Goal: Task Accomplishment & Management: Manage account settings

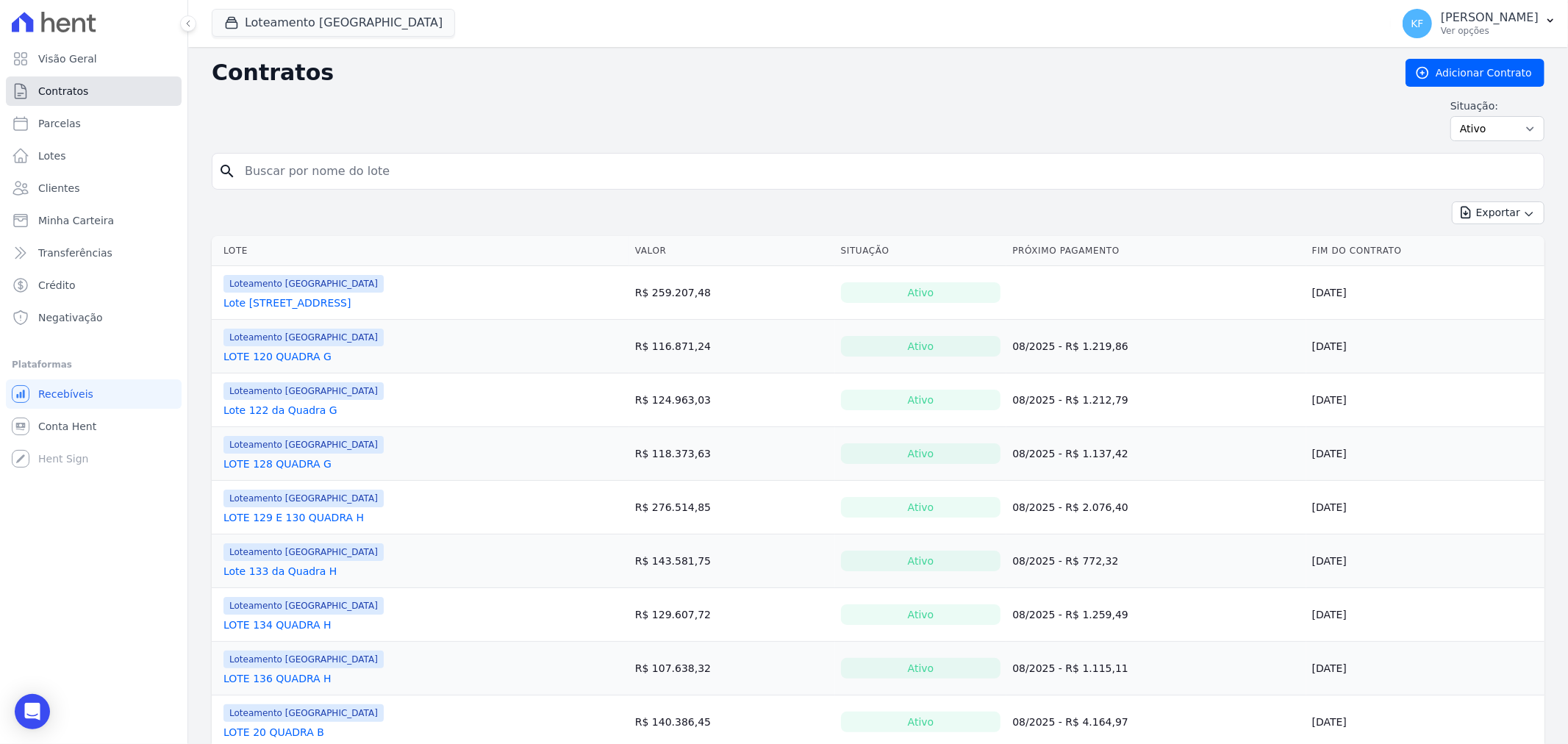
click at [70, 91] on span "Contratos" at bounding box center [64, 91] width 50 height 15
click at [1478, 130] on select "Ativo Todos Pausado Distratado Rascunho Expirado Encerrado" at bounding box center [1497, 129] width 94 height 25
select select "draft"
click at [1450, 116] on select "Ativo Todos Pausado Distratado Rascunho Expirado Encerrado" at bounding box center [1497, 129] width 94 height 25
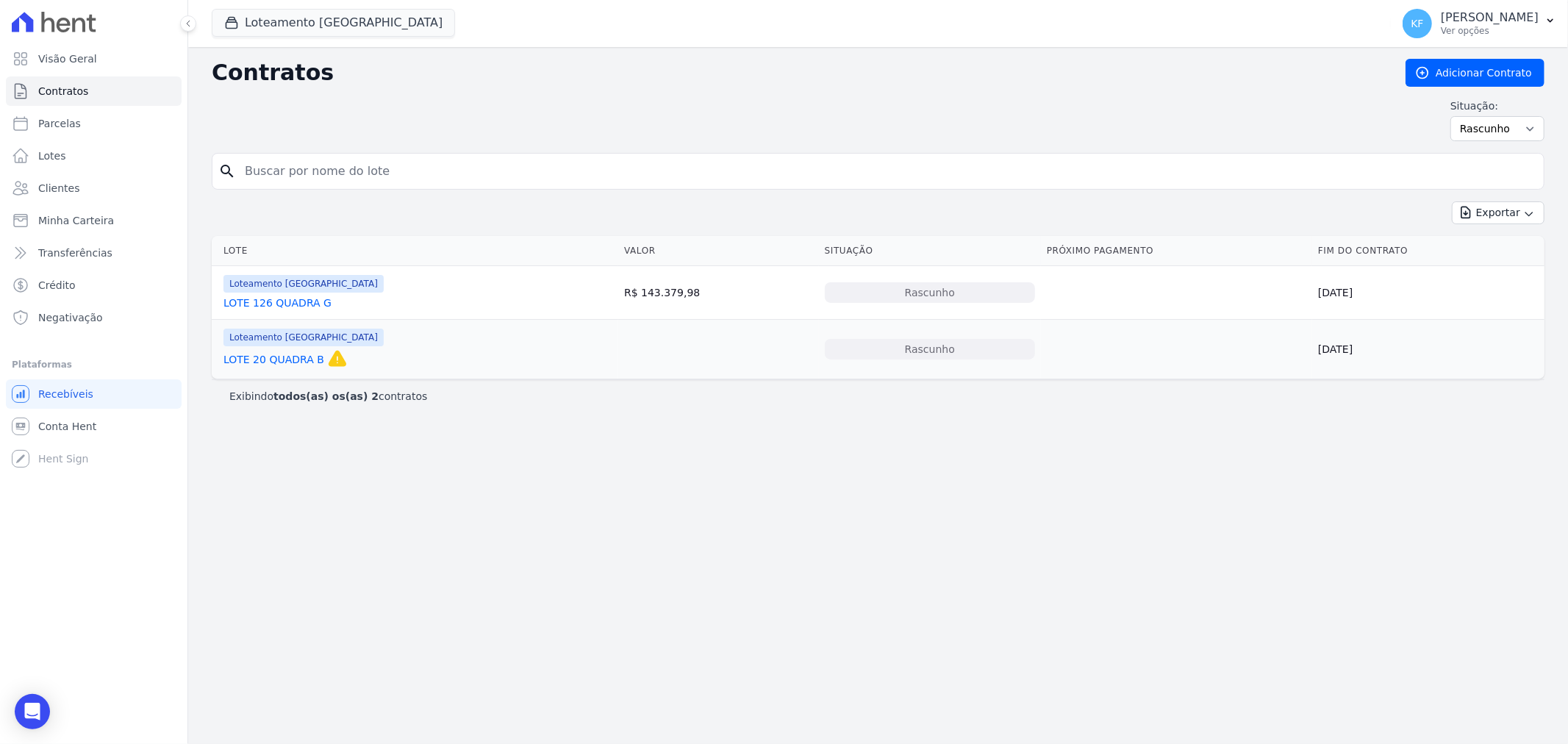
click at [313, 306] on link "LOTE 126 QUADRA G" at bounding box center [278, 302] width 108 height 15
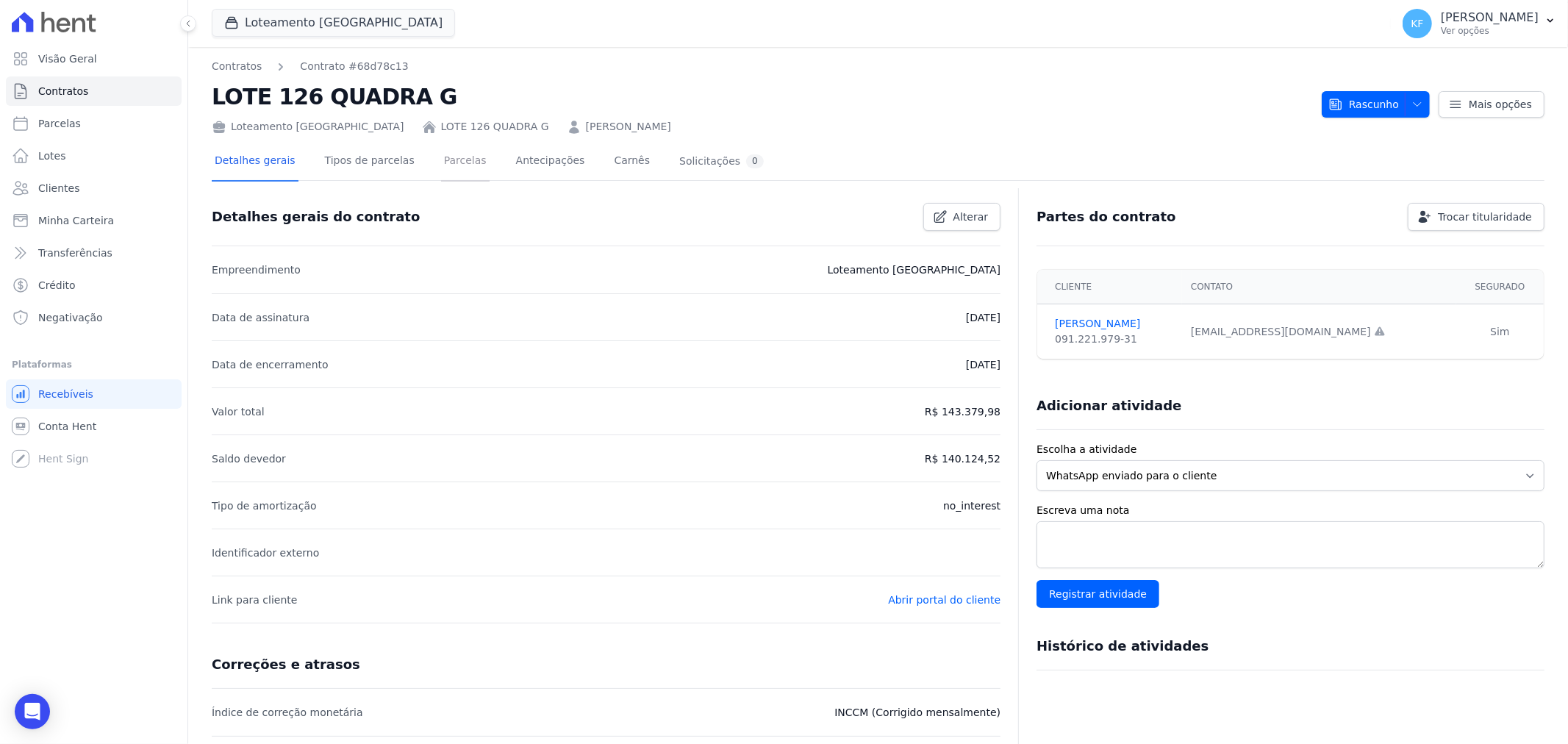
click at [441, 159] on link "Parcelas" at bounding box center [466, 162] width 49 height 39
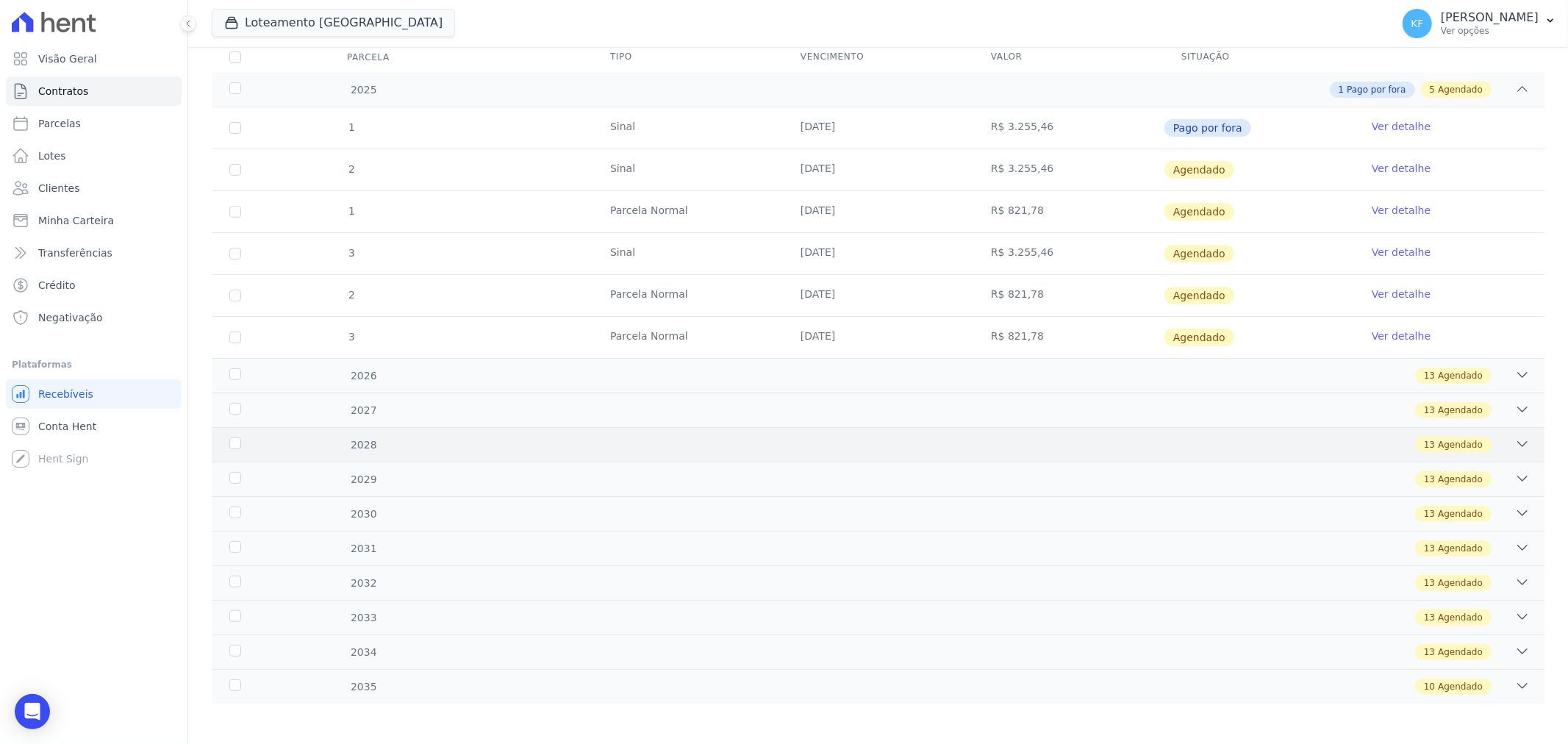
scroll to position [206, 0]
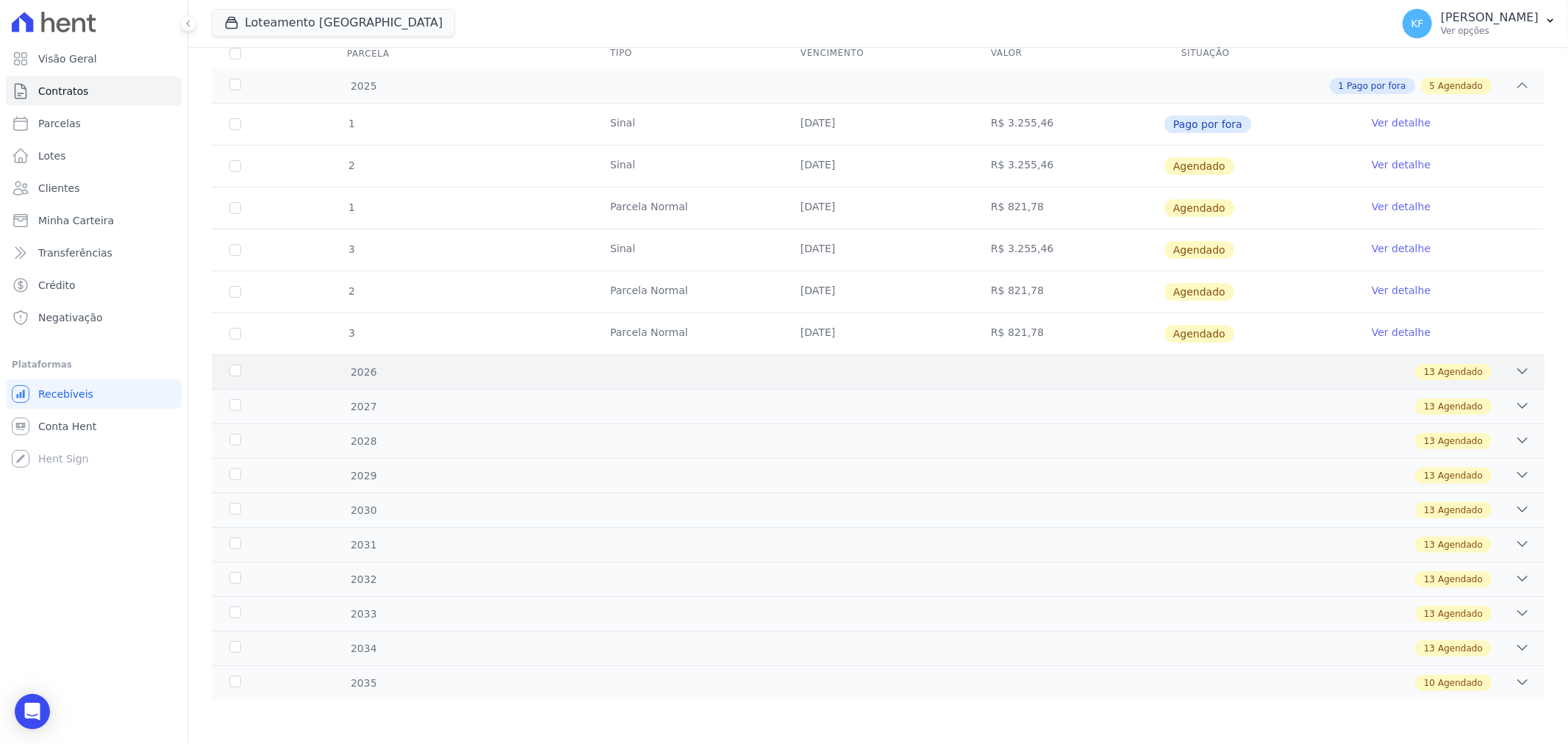
click at [846, 375] on div "13 Agendado" at bounding box center [944, 371] width 1172 height 16
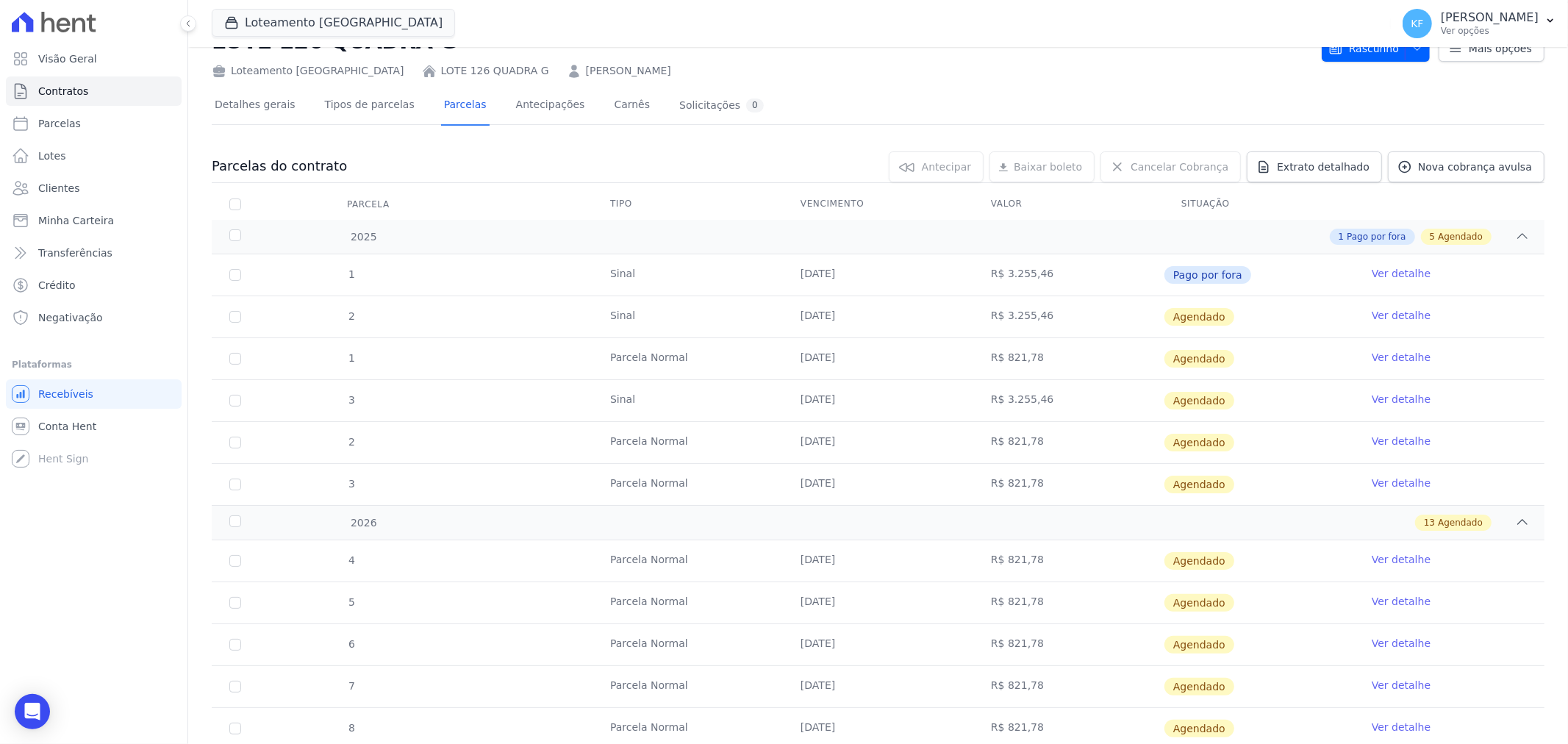
scroll to position [0, 0]
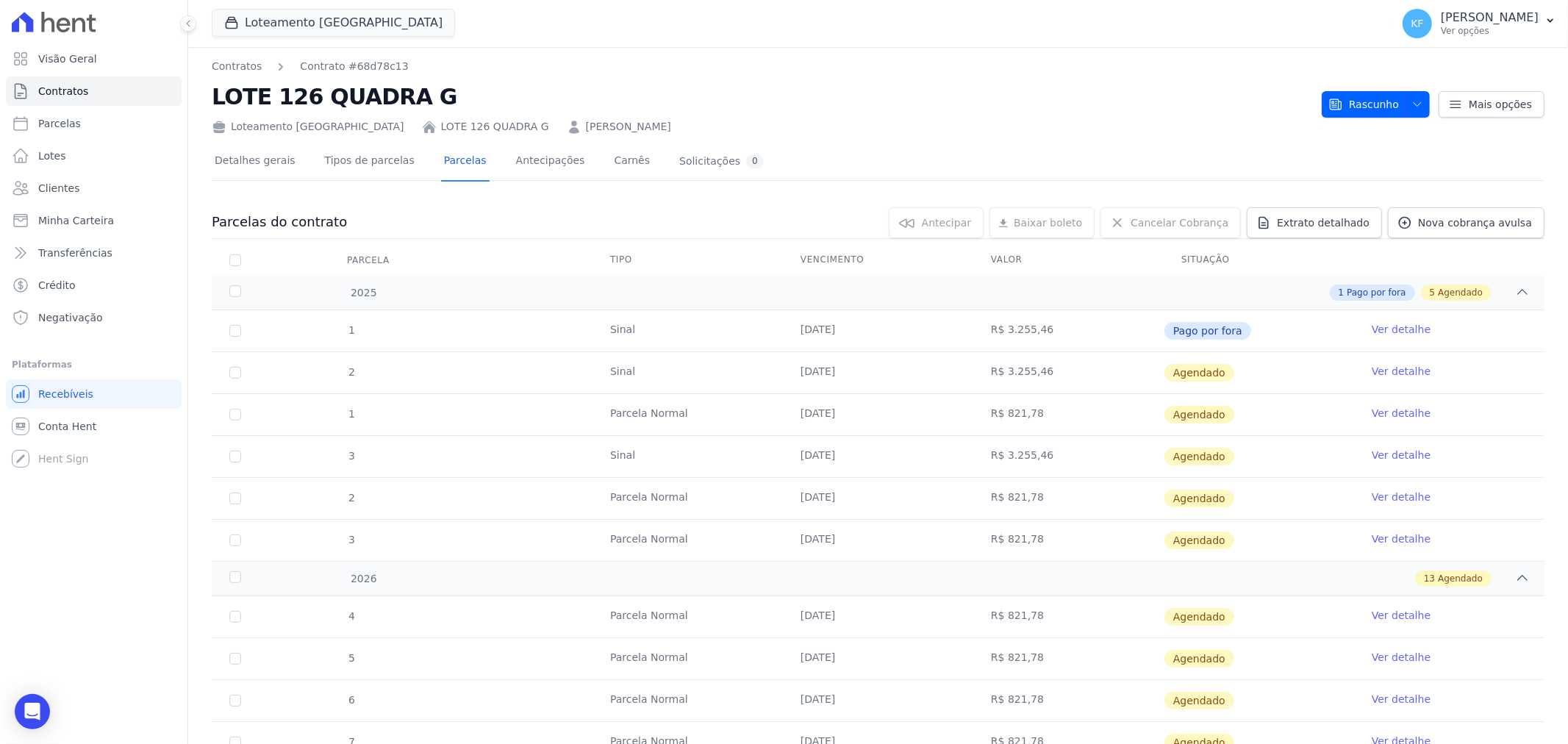
click at [586, 131] on link "[PERSON_NAME]" at bounding box center [628, 127] width 86 height 16
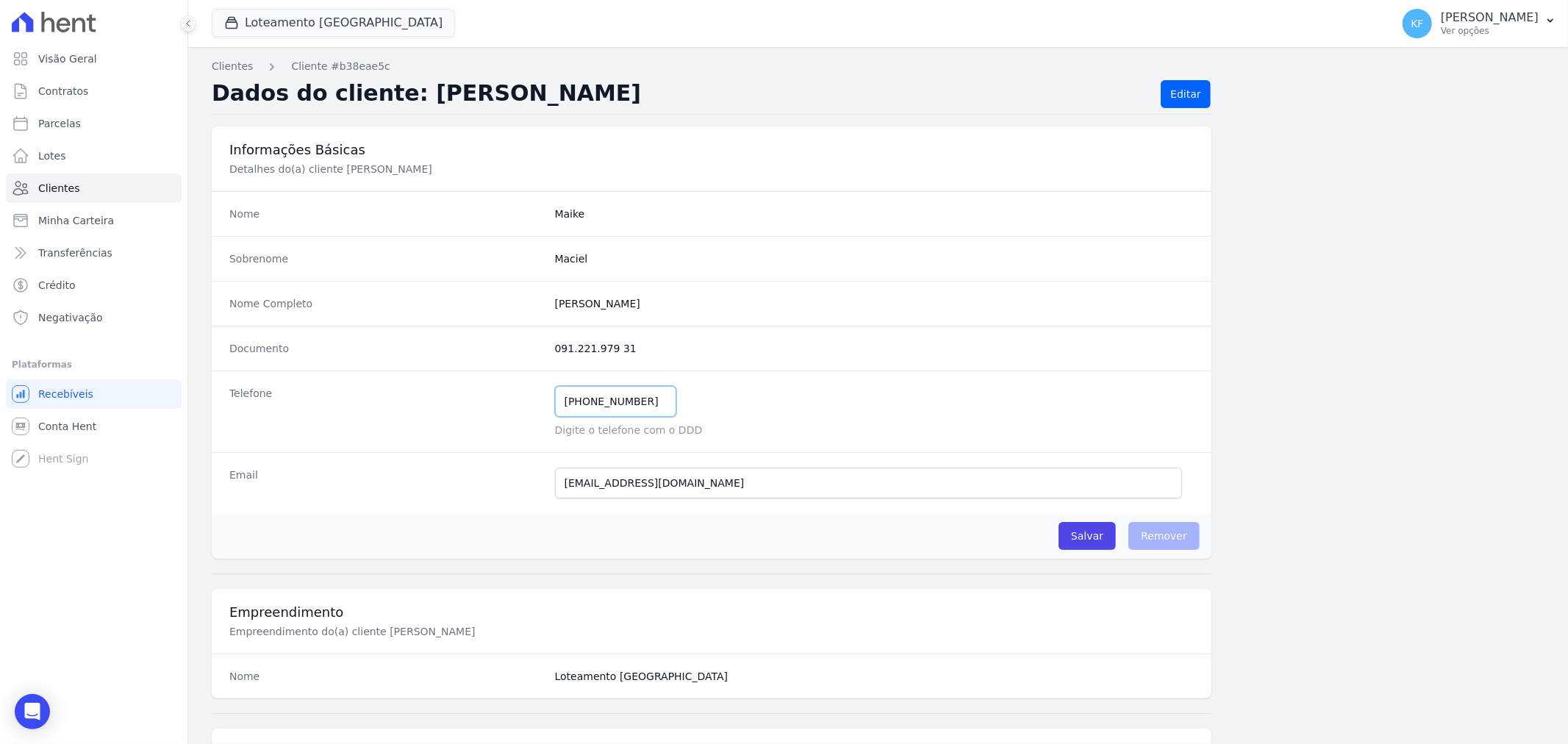
drag, startPoint x: 562, startPoint y: 404, endPoint x: 645, endPoint y: 408, distance: 83.1
click at [645, 408] on input "[PHONE_NUMBER]" at bounding box center [616, 401] width 121 height 31
type input "48999795948"
click at [1080, 535] on input "Salvar" at bounding box center [1087, 536] width 57 height 28
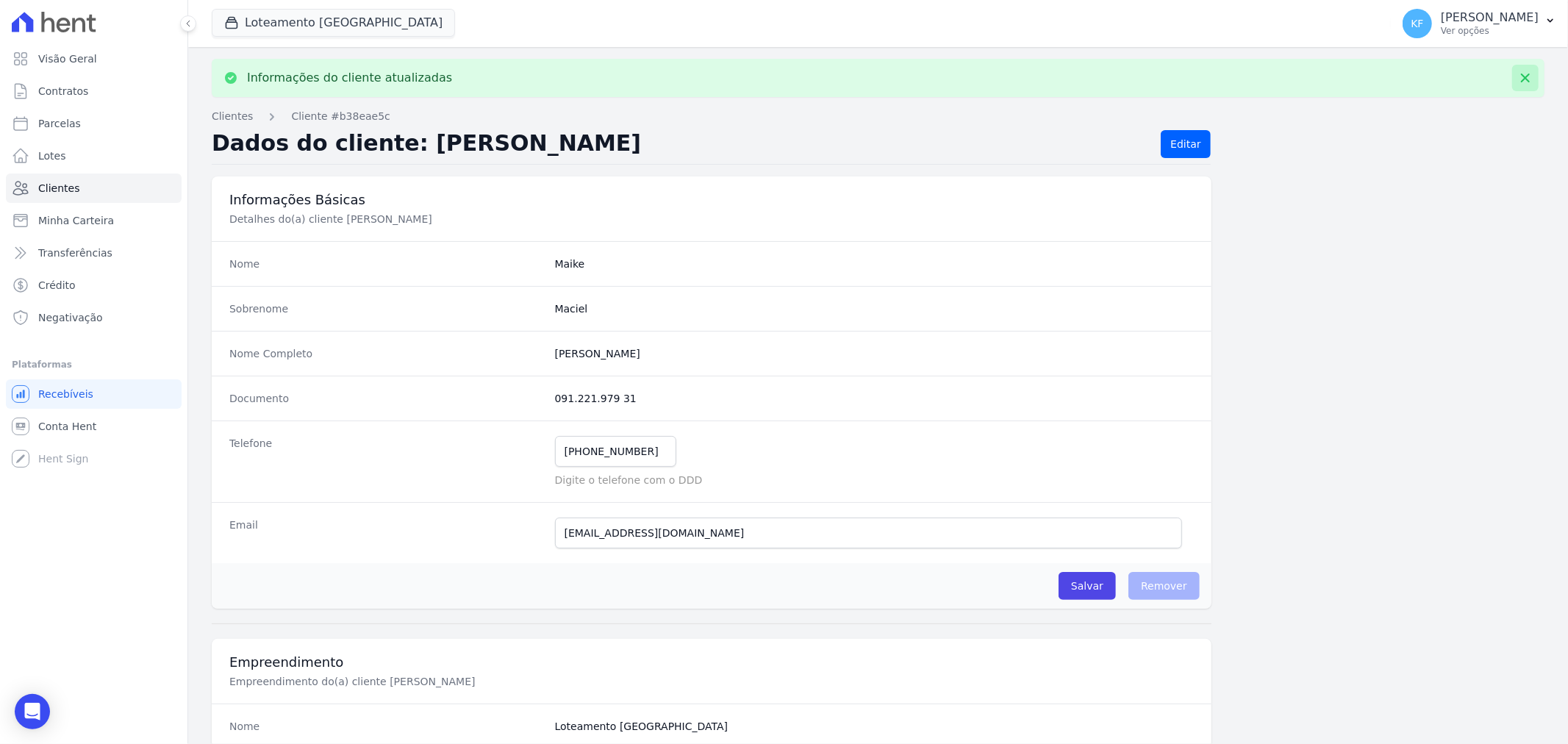
click at [1519, 78] on icon at bounding box center [1526, 78] width 15 height 15
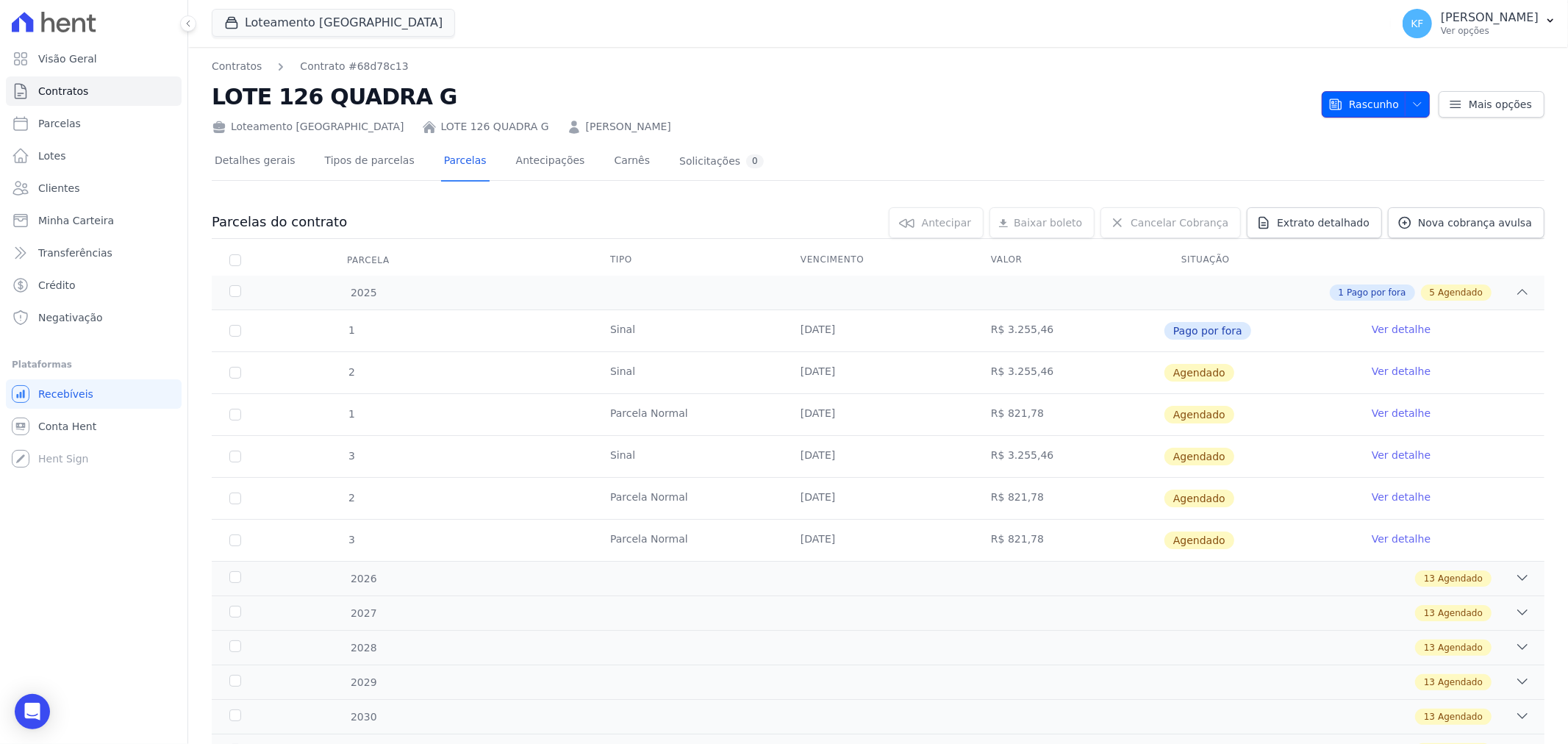
click at [1370, 106] on span "Rascunho" at bounding box center [1364, 104] width 71 height 27
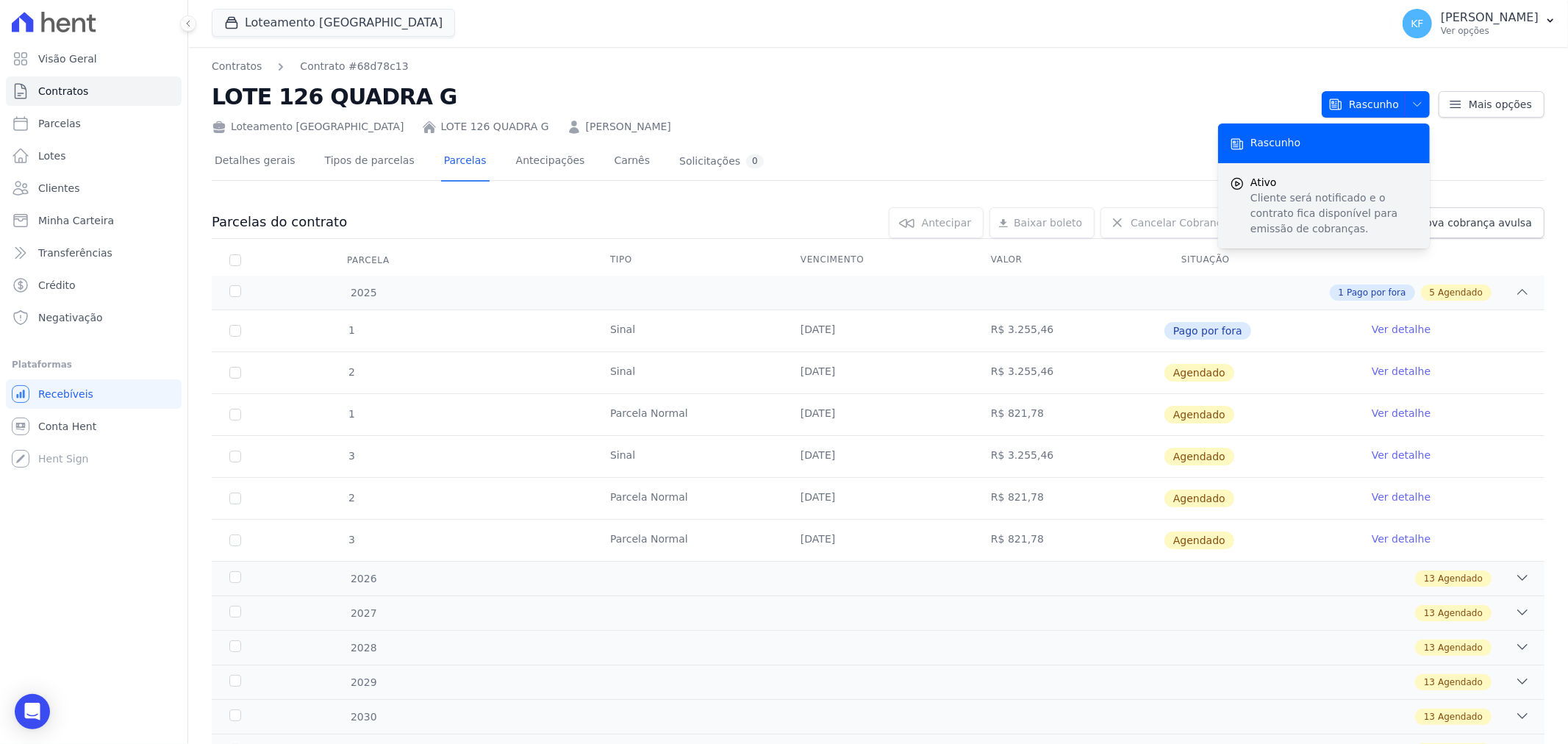
click at [1263, 188] on span "Ativo" at bounding box center [1334, 183] width 167 height 16
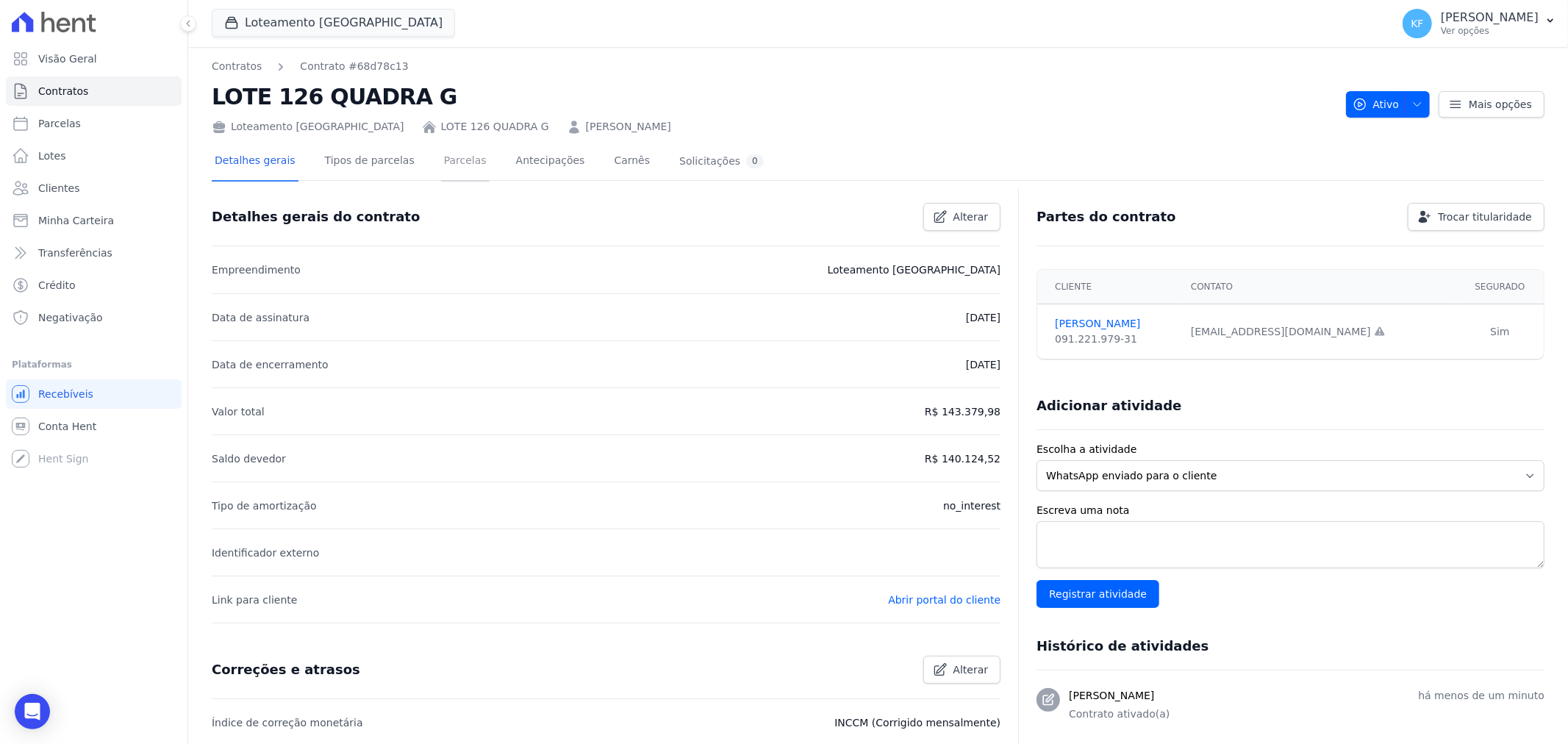
click at [441, 165] on link "Parcelas" at bounding box center [466, 162] width 49 height 39
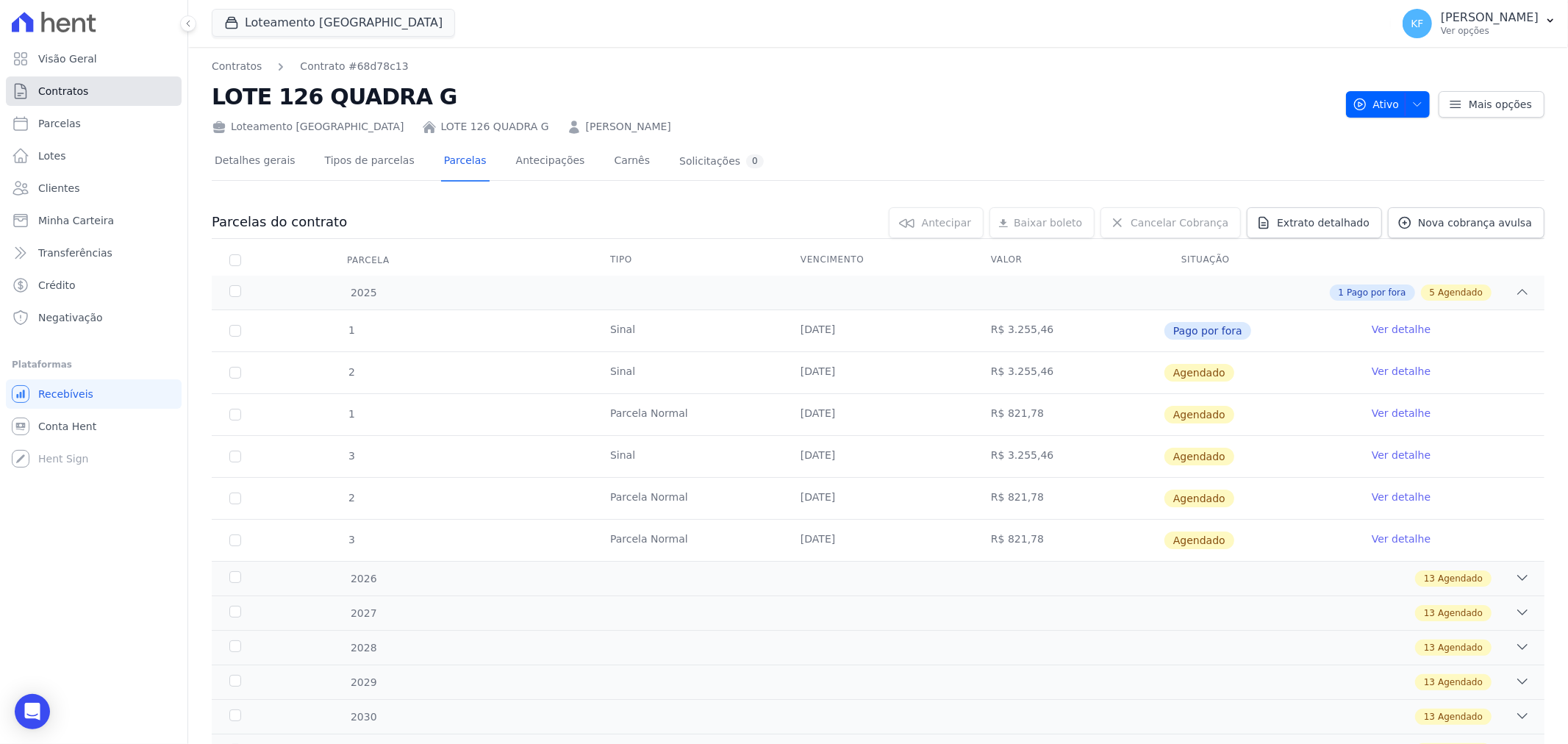
click at [62, 89] on span "Contratos" at bounding box center [64, 91] width 50 height 15
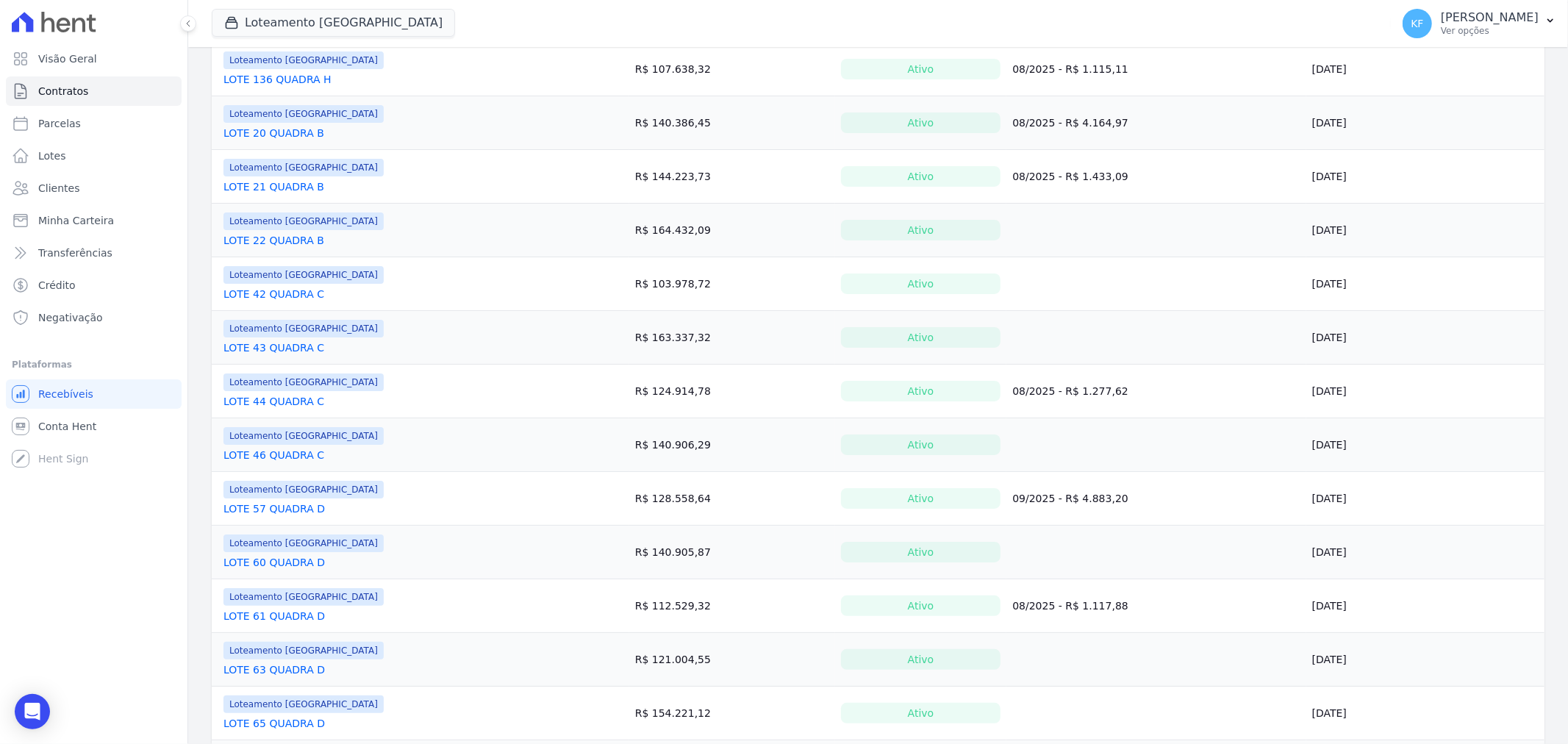
scroll to position [929, 0]
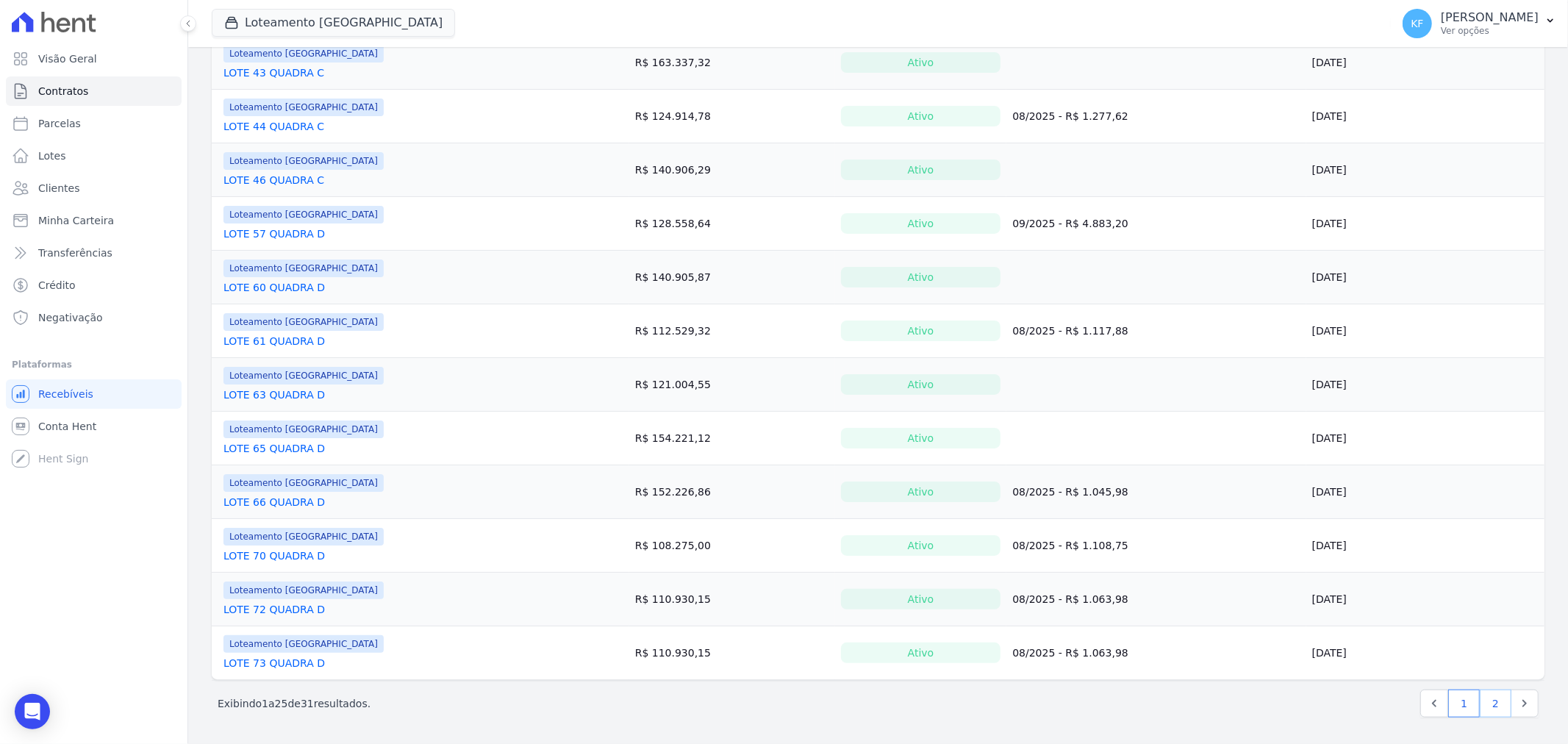
click at [1487, 693] on link "2" at bounding box center [1496, 703] width 31 height 28
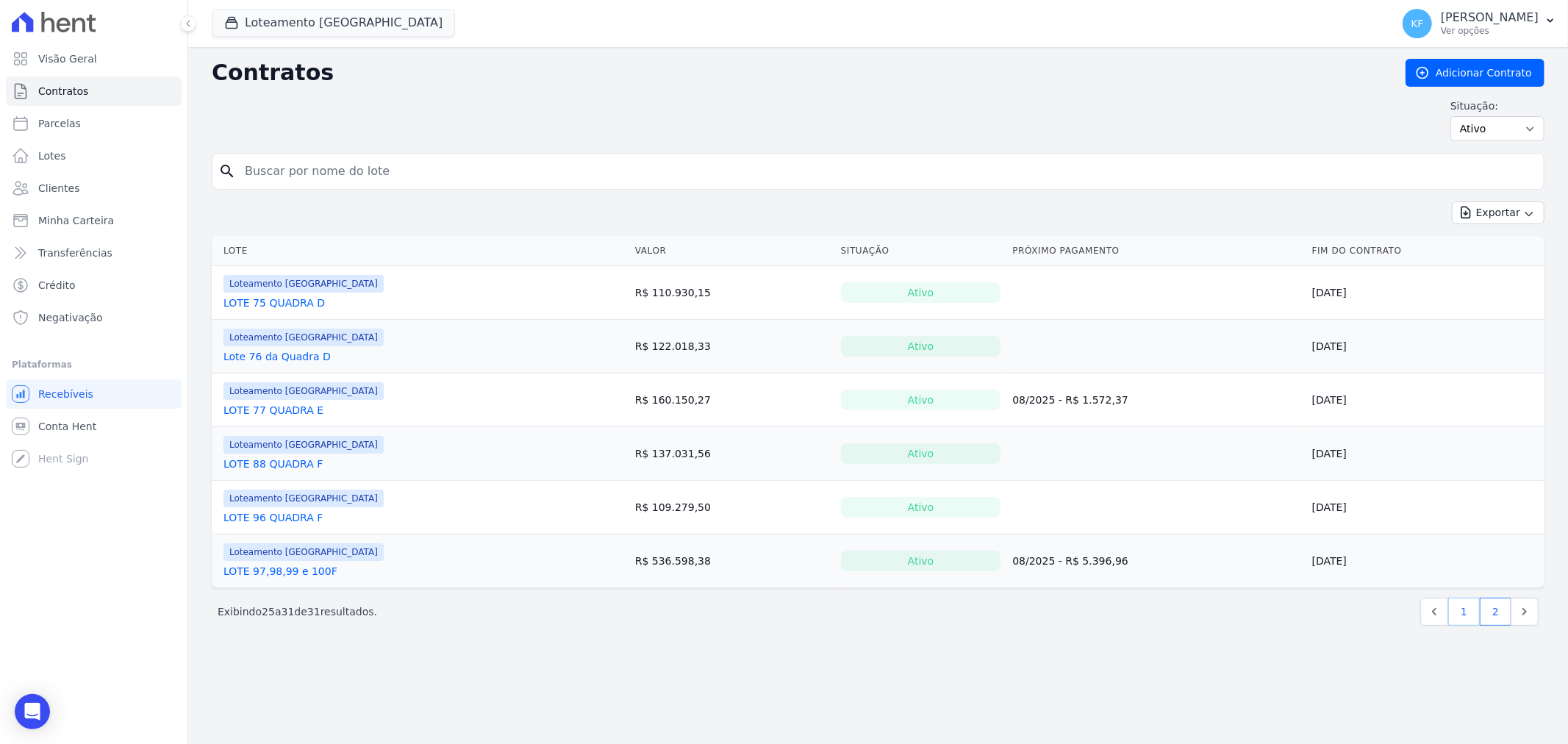
click at [1474, 611] on link "1" at bounding box center [1464, 611] width 31 height 28
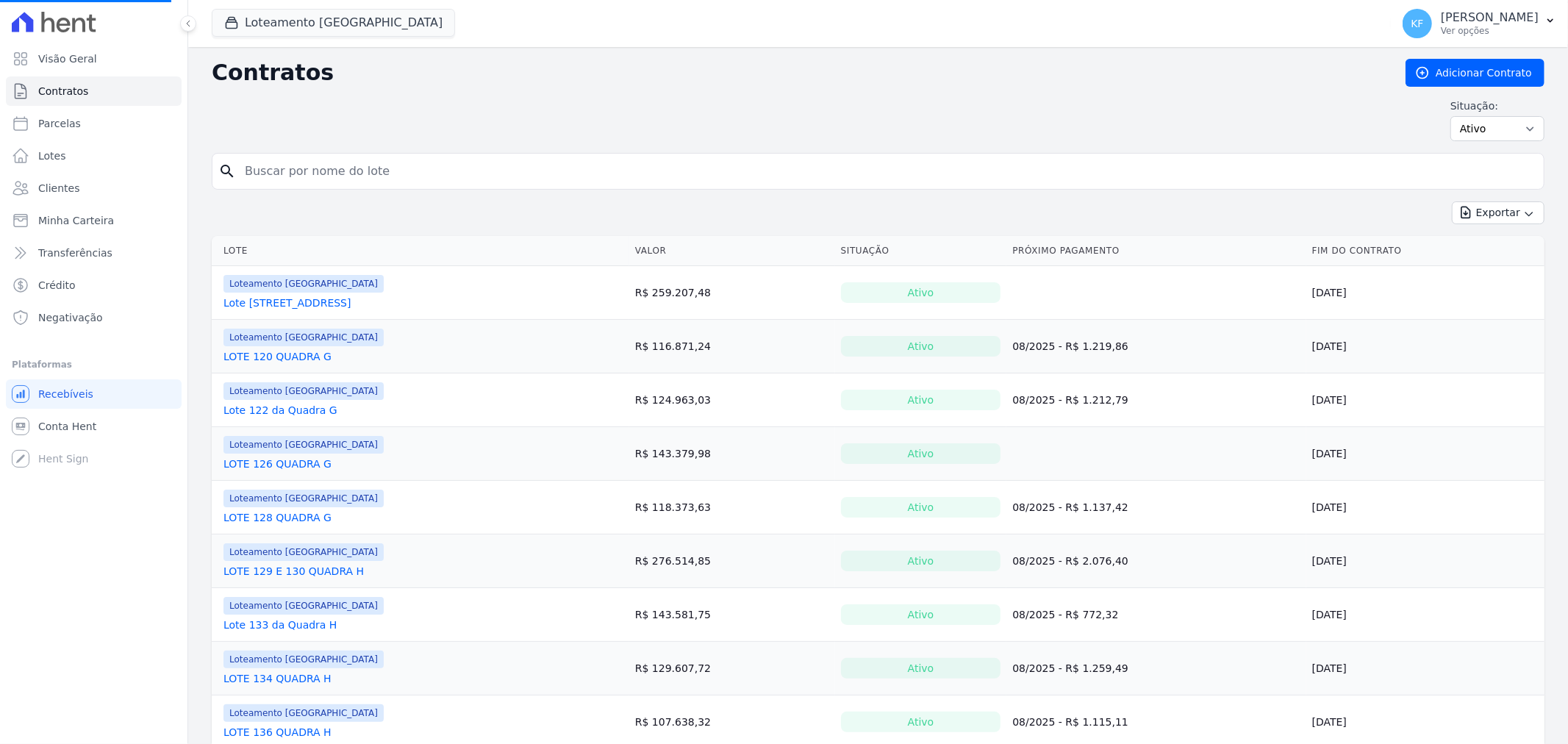
click at [281, 470] on link "LOTE 126 QUADRA G" at bounding box center [278, 463] width 108 height 15
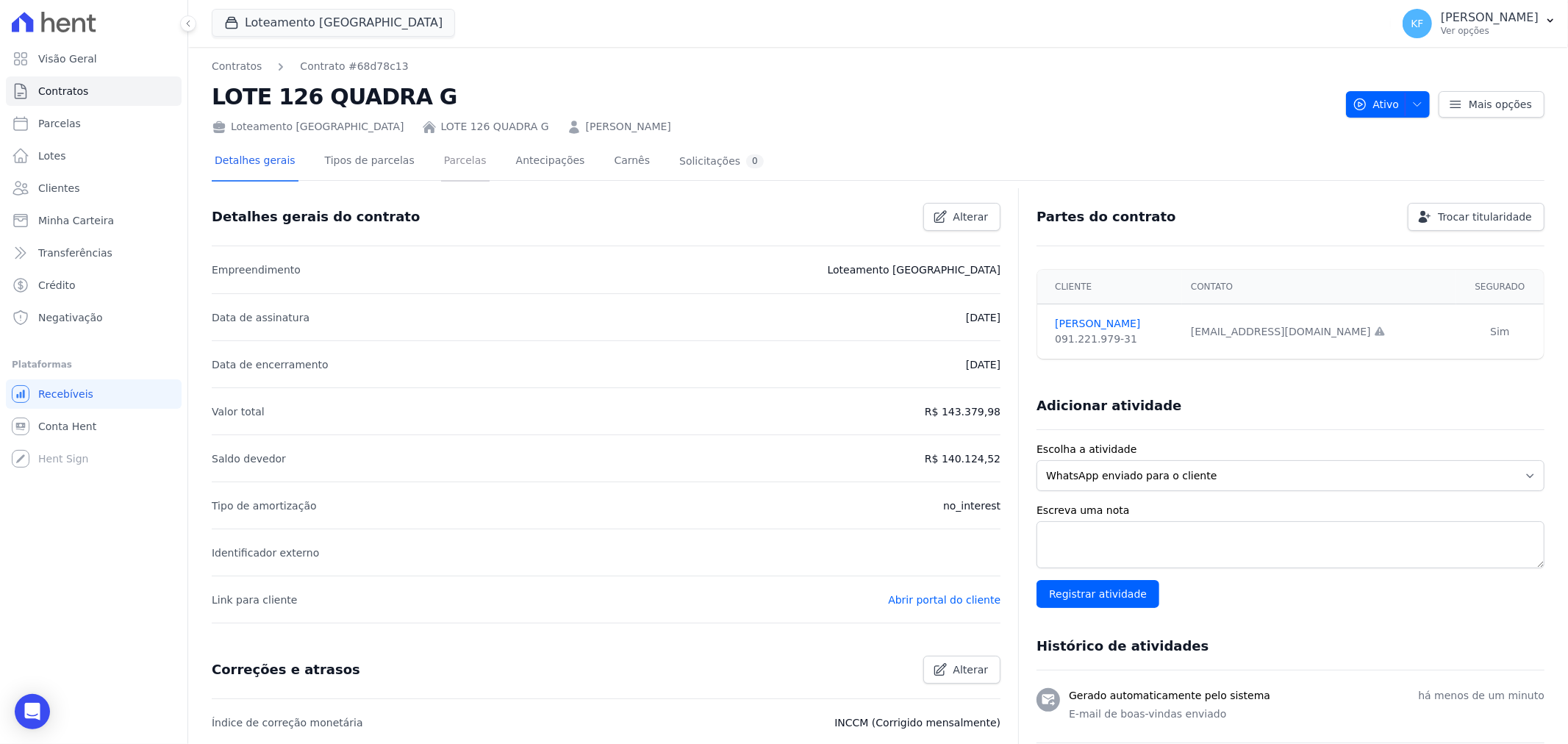
click at [451, 158] on link "Parcelas" at bounding box center [466, 162] width 49 height 39
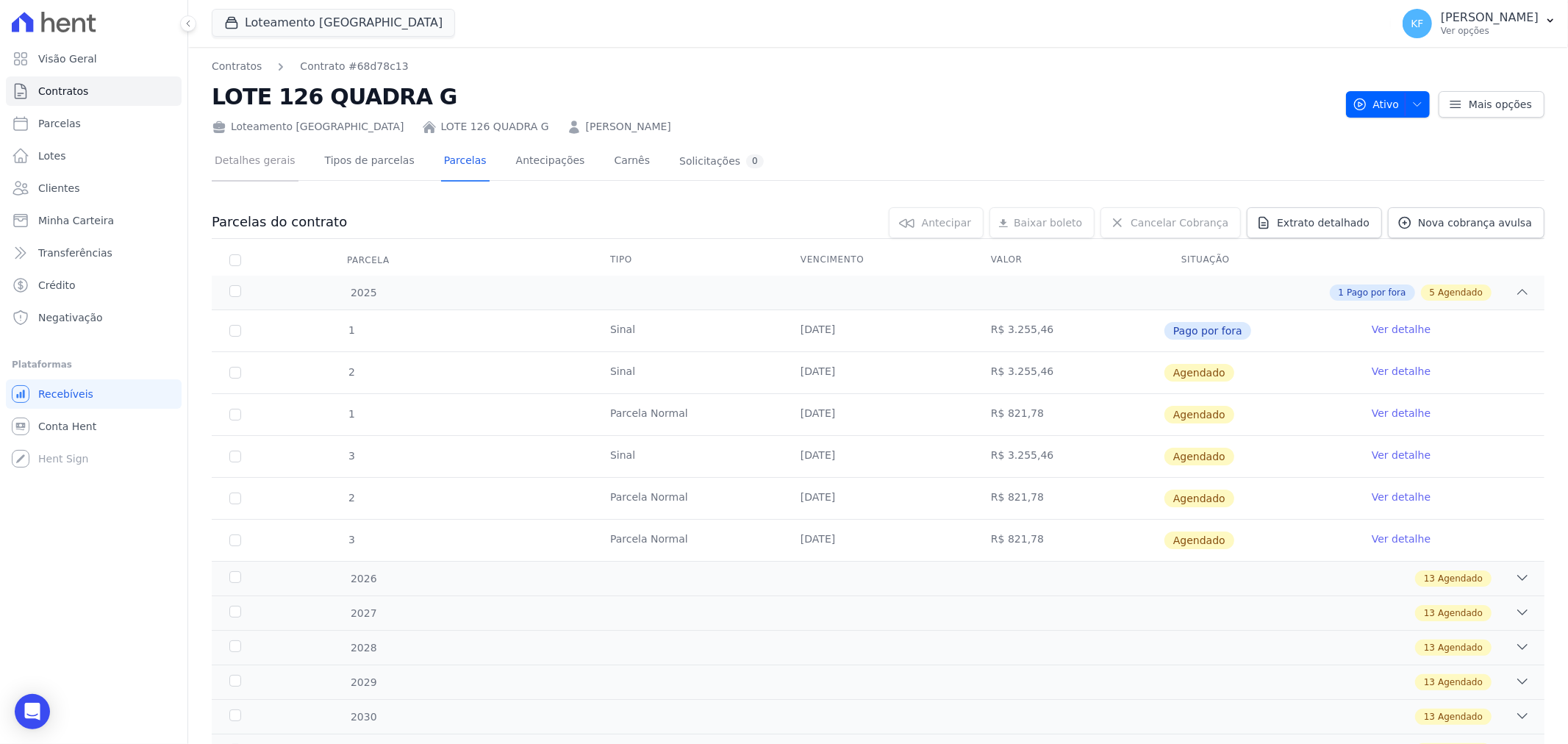
click at [254, 157] on link "Detalhes gerais" at bounding box center [255, 162] width 86 height 39
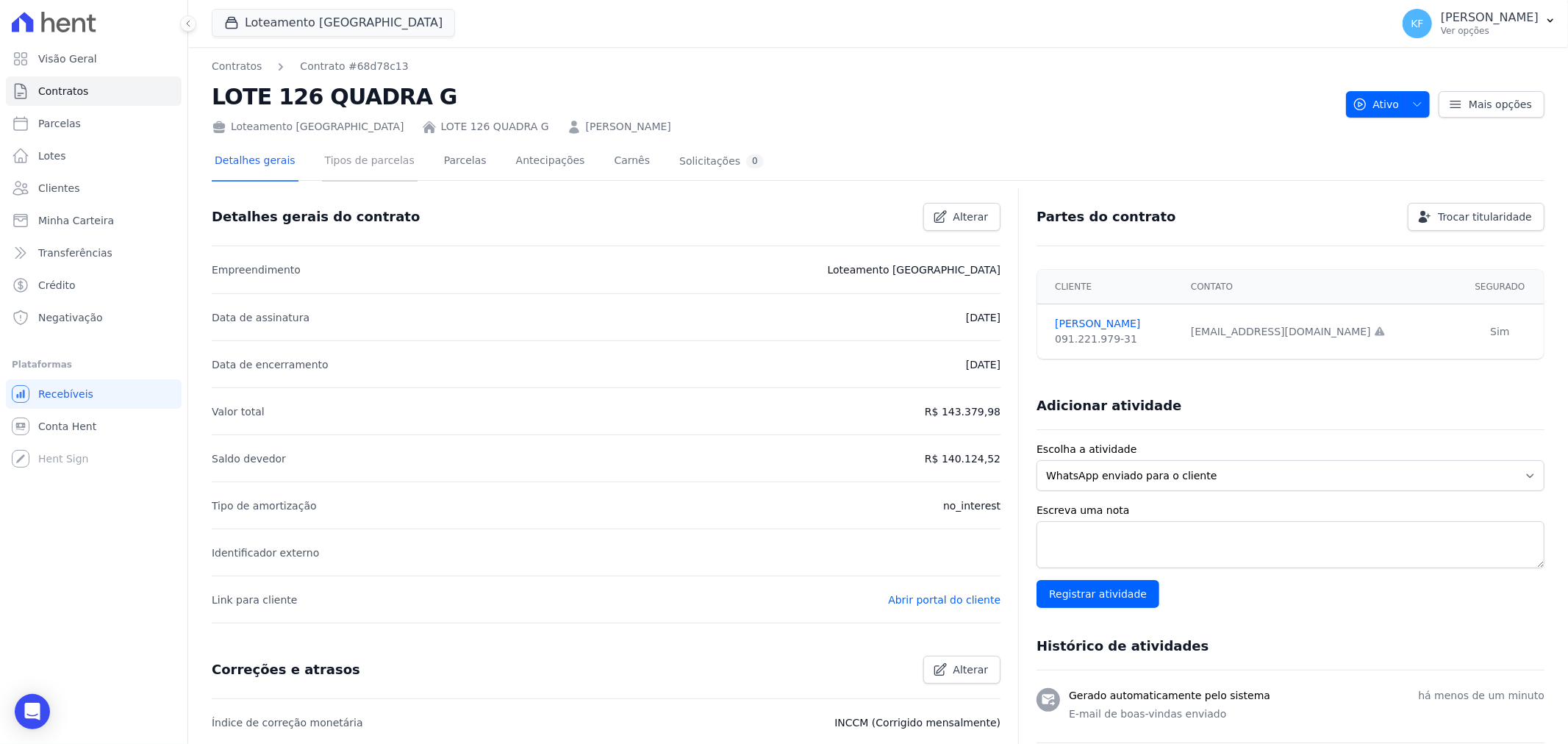
click at [354, 162] on link "Tipos de parcelas" at bounding box center [370, 162] width 96 height 39
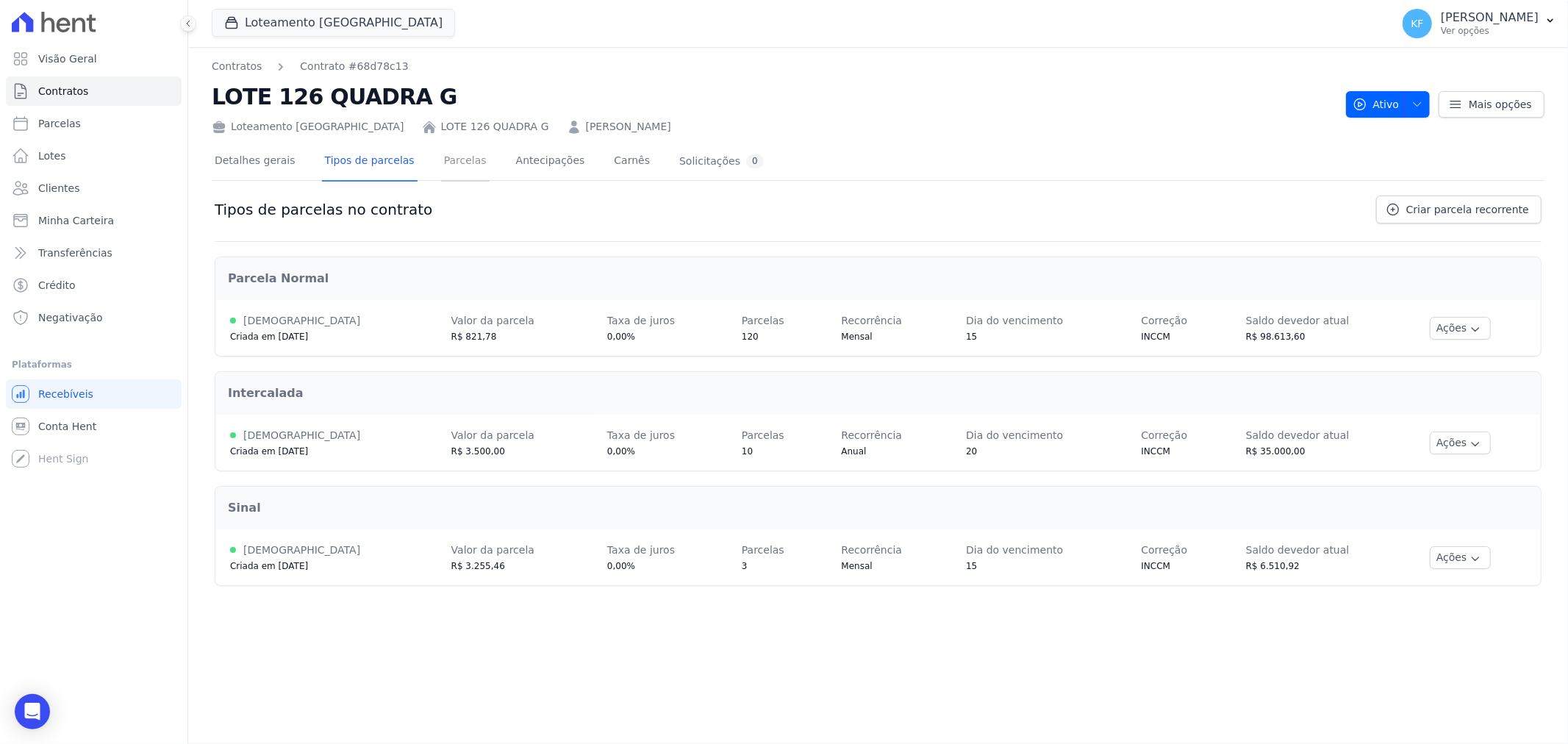
click at [444, 164] on link "Parcelas" at bounding box center [466, 162] width 49 height 39
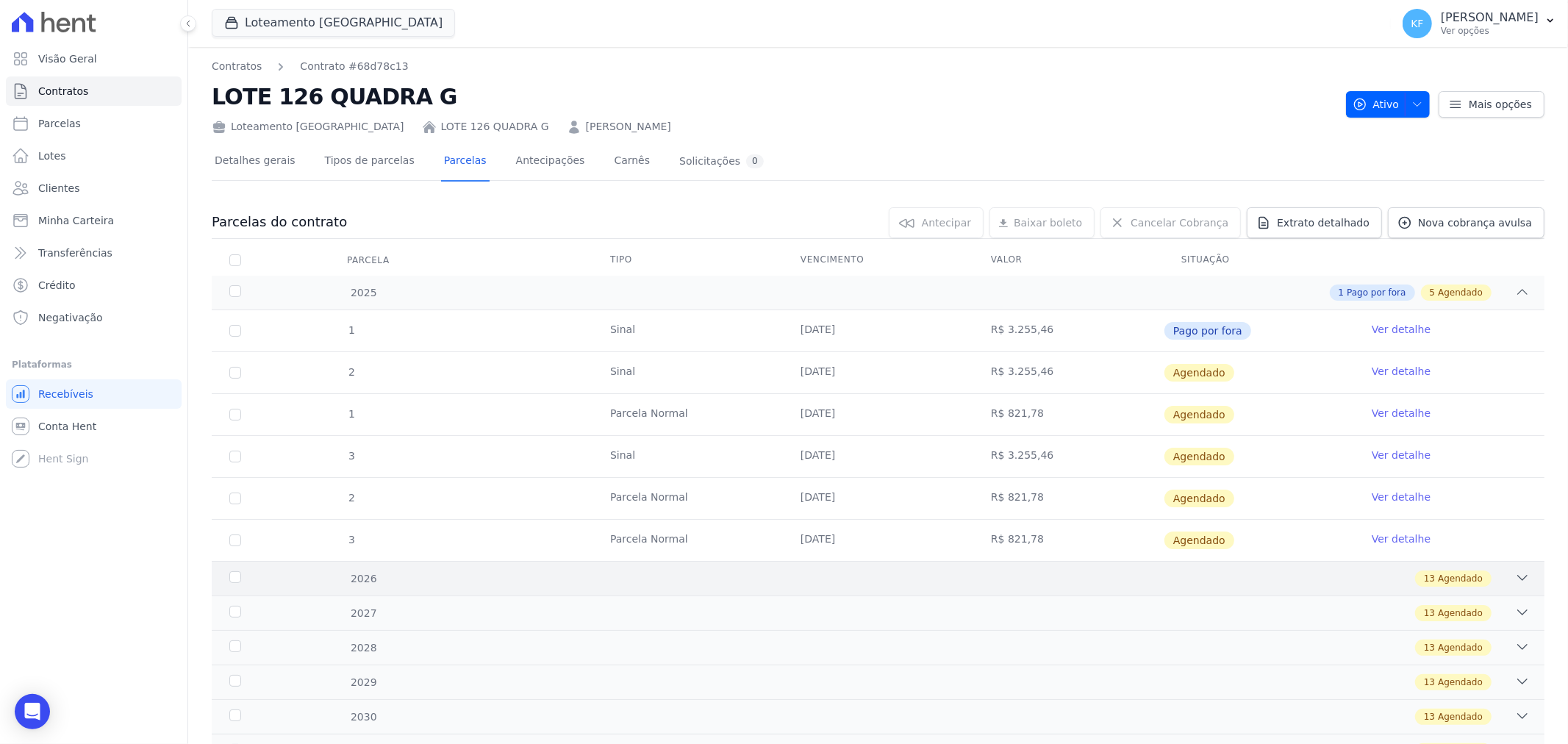
click at [1016, 591] on div "2026 13 Agendado" at bounding box center [879, 578] width 1333 height 35
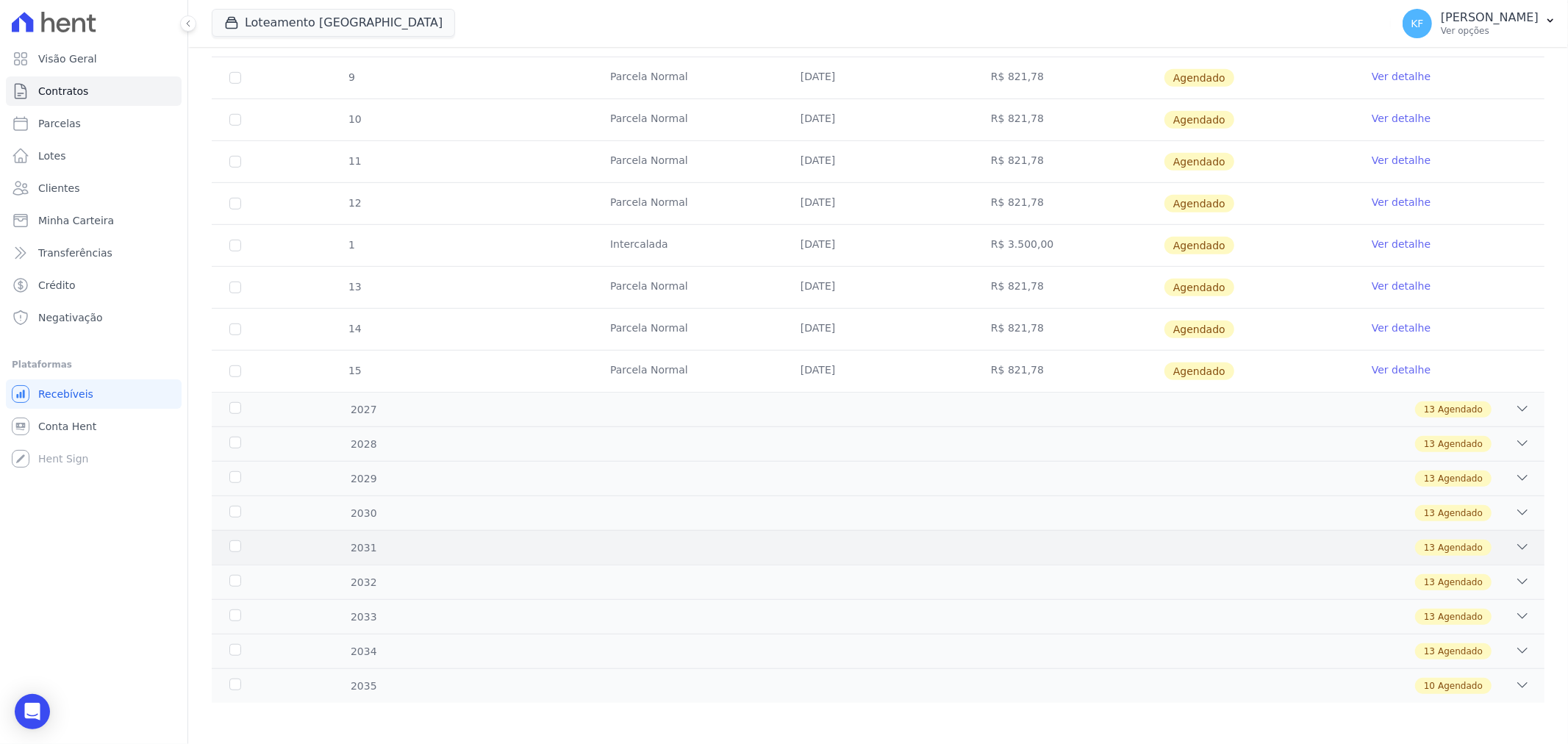
scroll to position [752, 0]
click at [929, 410] on div "13 Agendado" at bounding box center [944, 406] width 1172 height 16
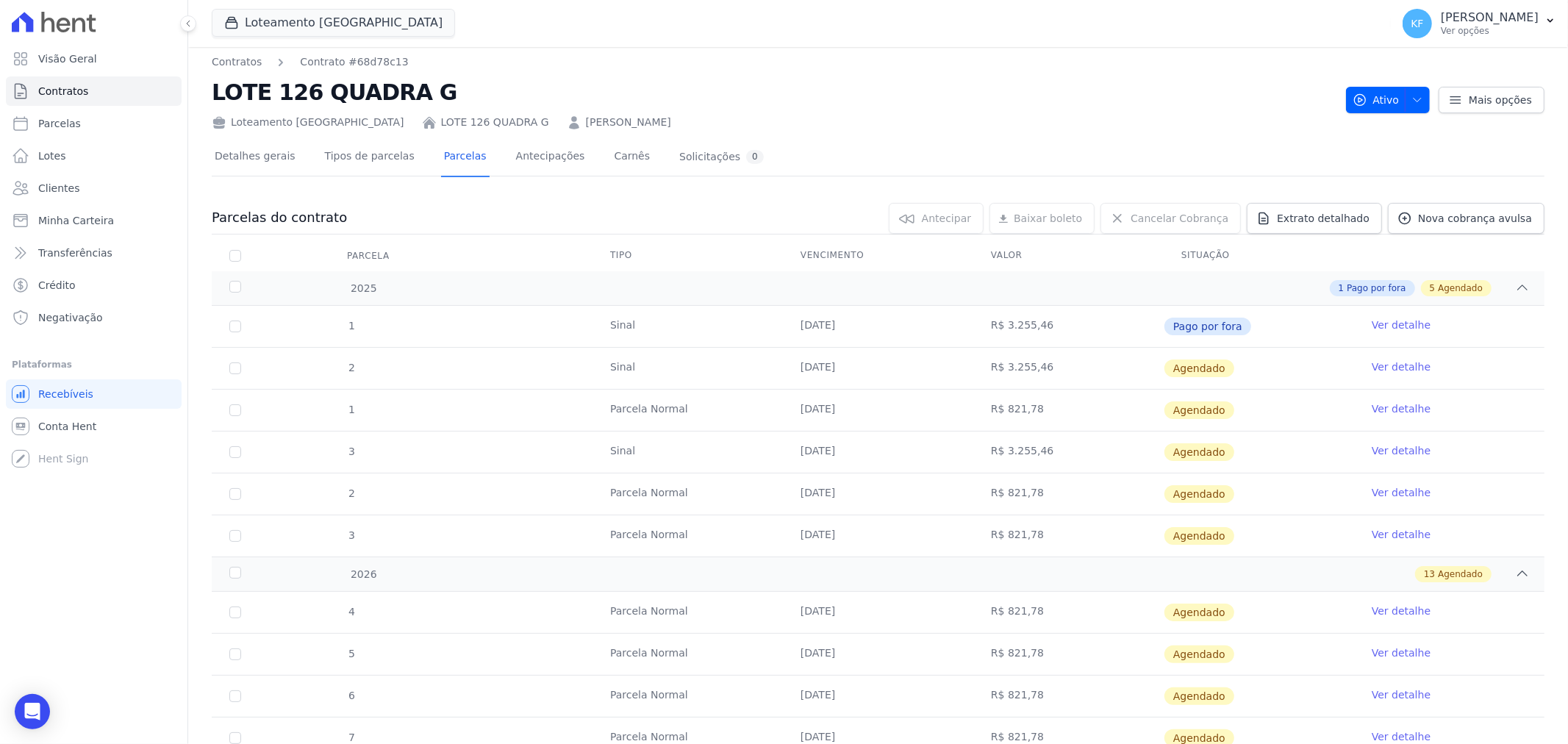
scroll to position [0, 0]
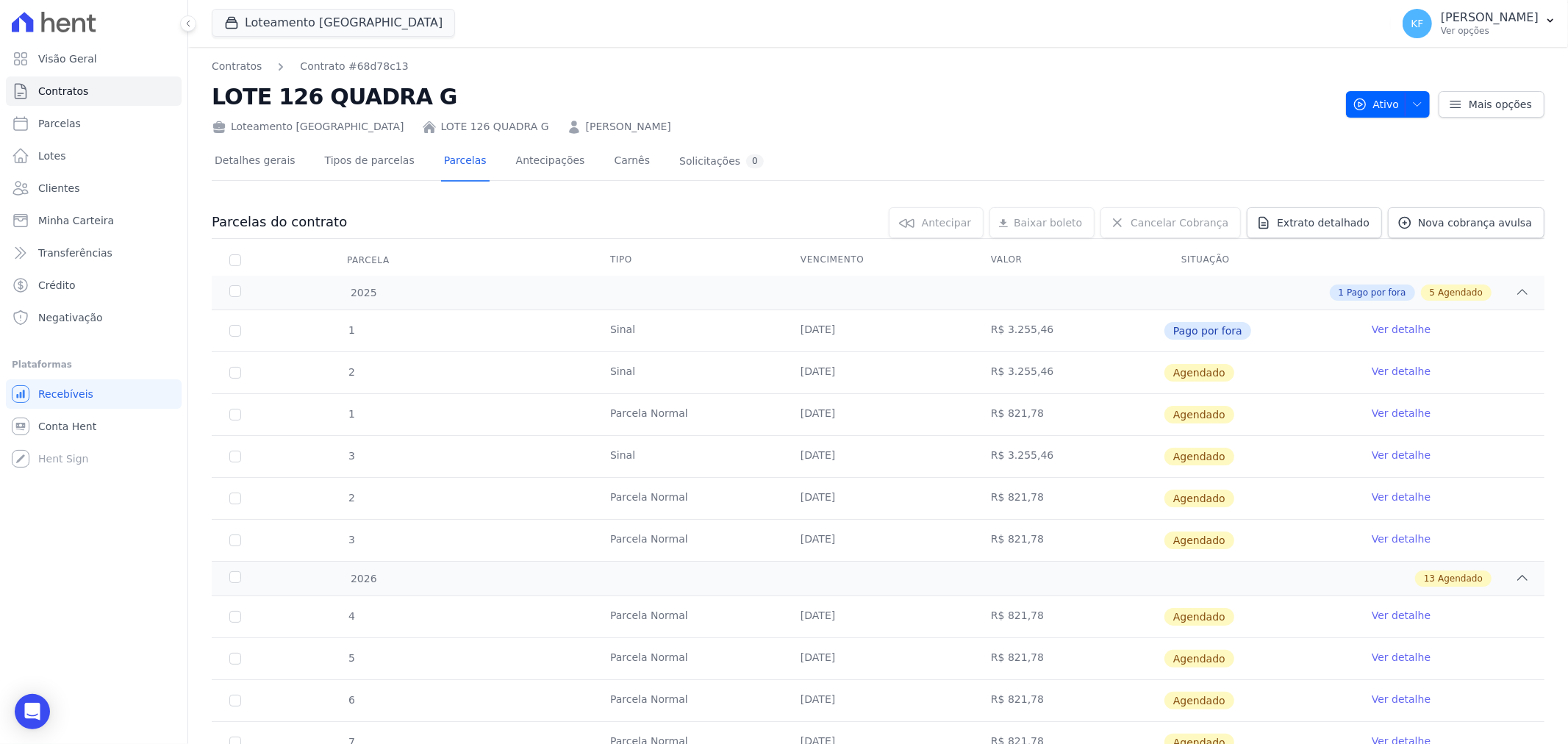
click at [1377, 375] on link "Ver detalhe" at bounding box center [1401, 370] width 59 height 15
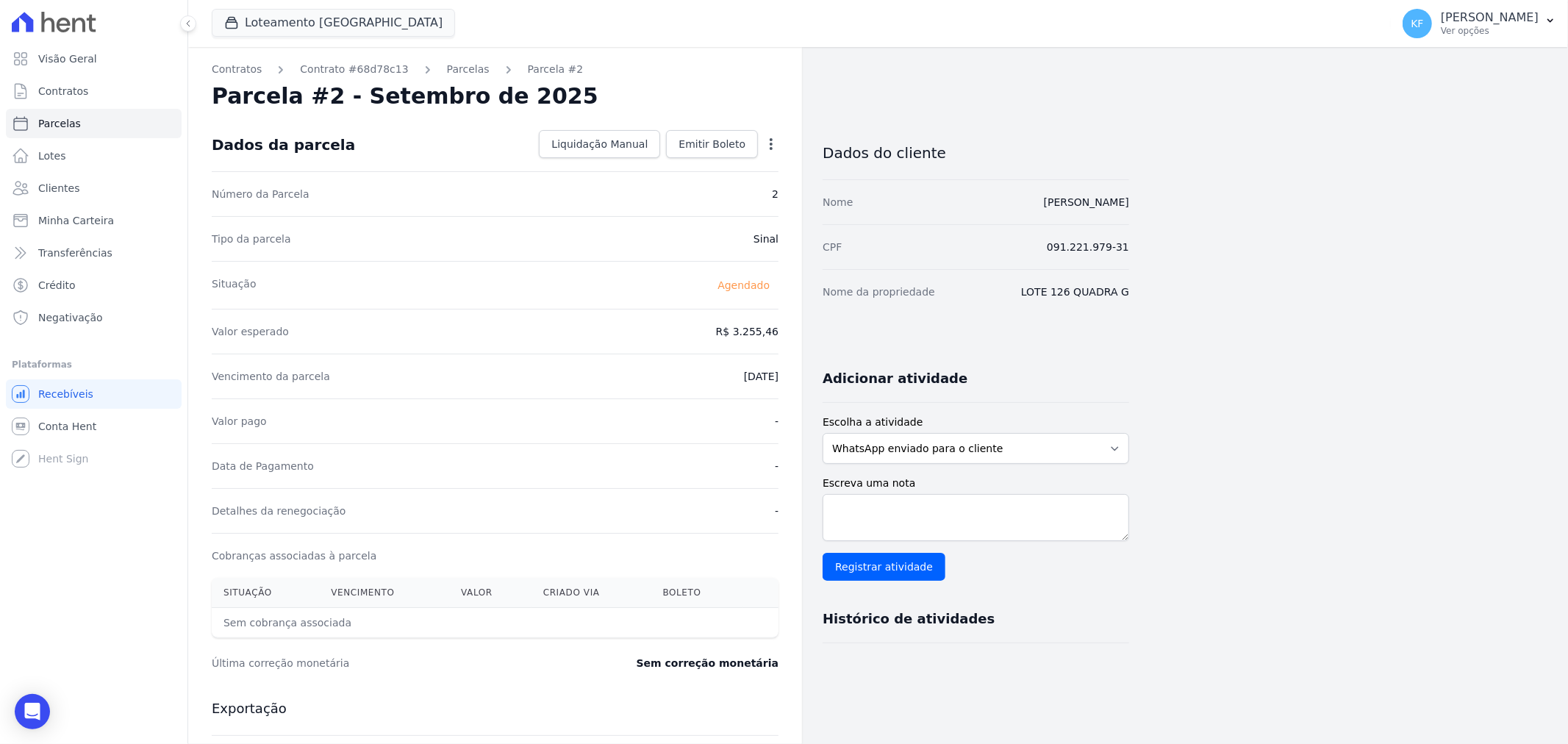
click at [769, 379] on dd "[DATE]" at bounding box center [762, 376] width 35 height 15
click at [772, 156] on div "Open options Alterar [GEOGRAPHIC_DATA]" at bounding box center [768, 145] width 20 height 25
click at [773, 150] on icon "button" at bounding box center [771, 144] width 15 height 15
click at [709, 163] on link "Alterar" at bounding box center [707, 164] width 130 height 27
click at [765, 370] on input "[DATE]" at bounding box center [721, 374] width 116 height 31
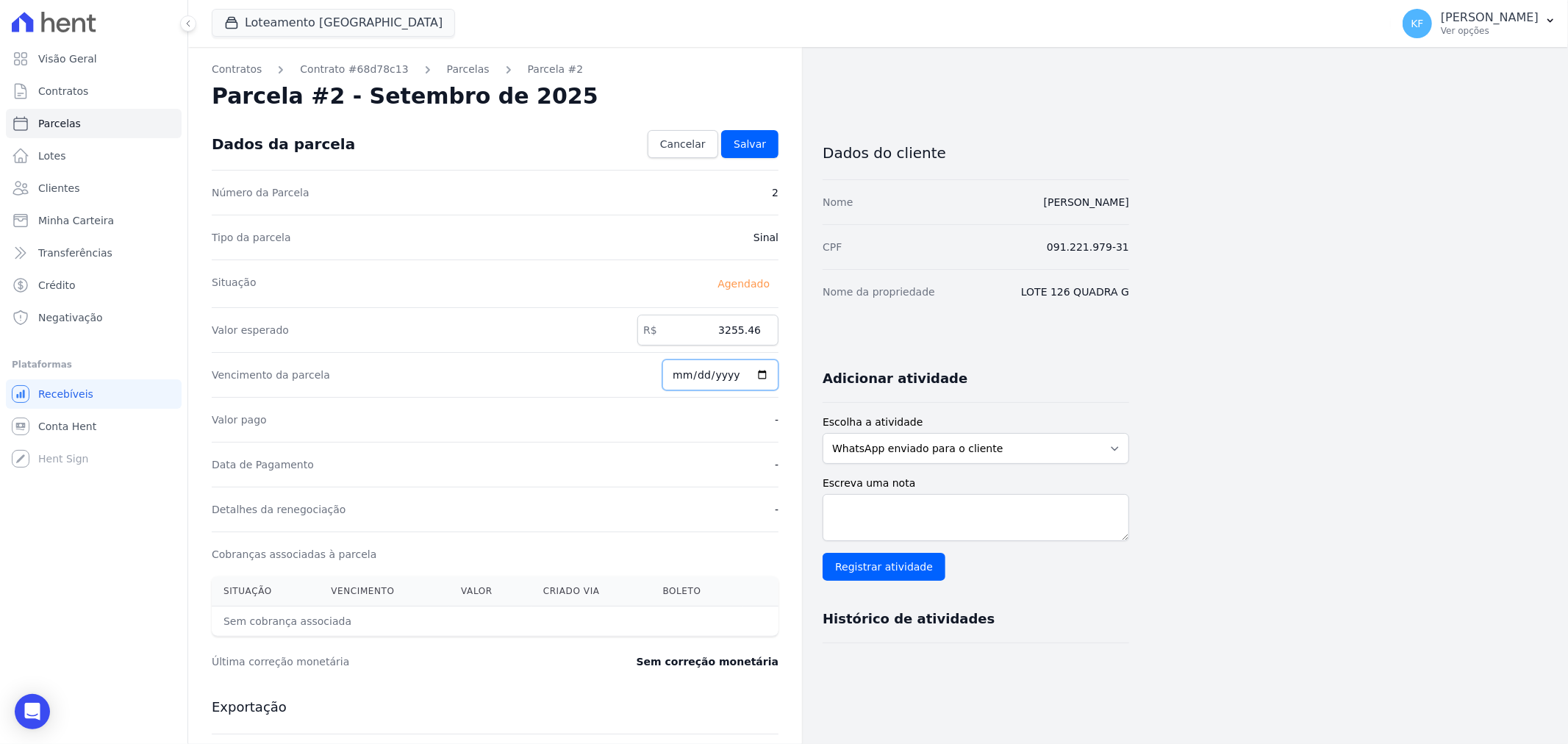
type input "[DATE]"
click at [748, 145] on span "Salvar" at bounding box center [749, 144] width 32 height 15
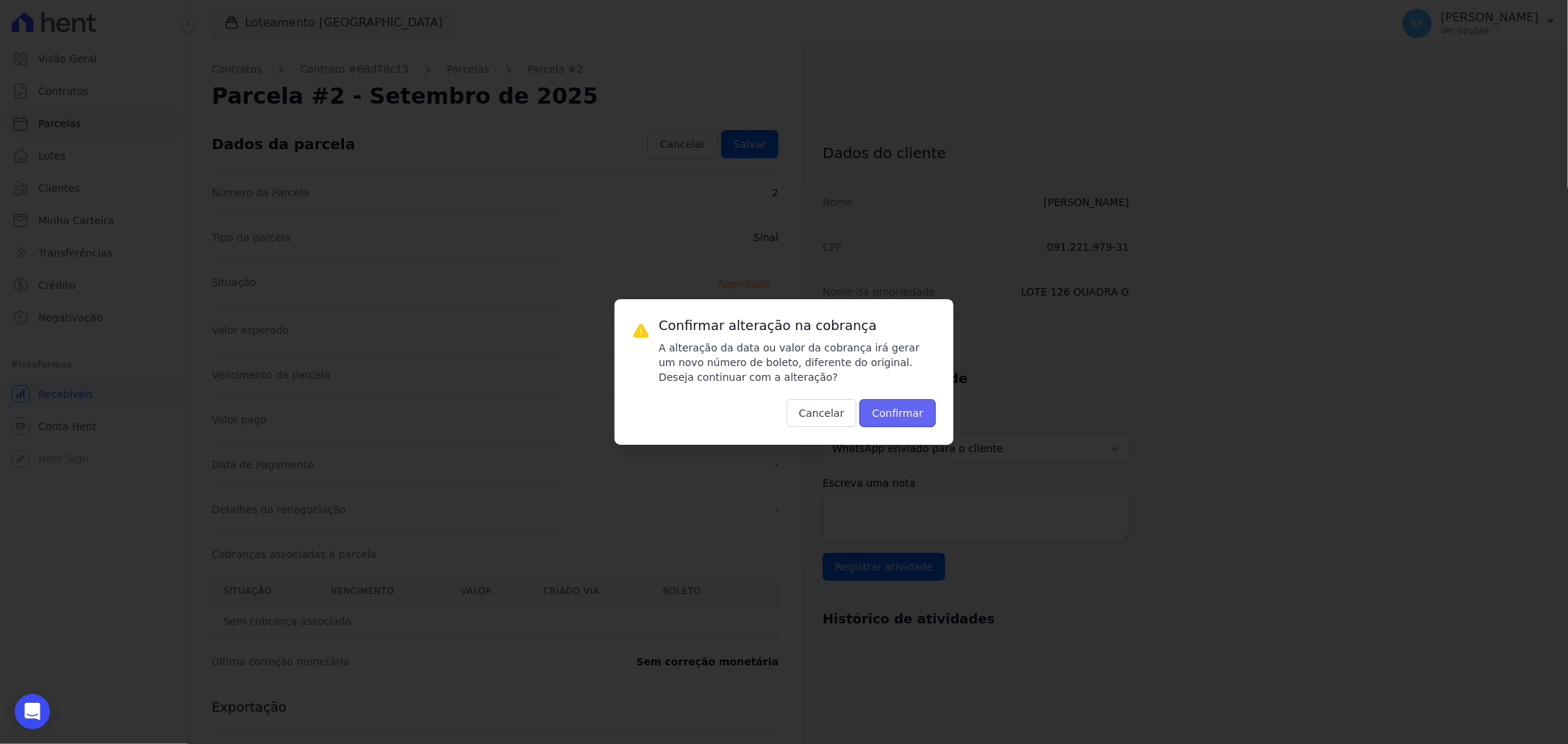
click at [912, 414] on button "Confirmar" at bounding box center [897, 413] width 76 height 28
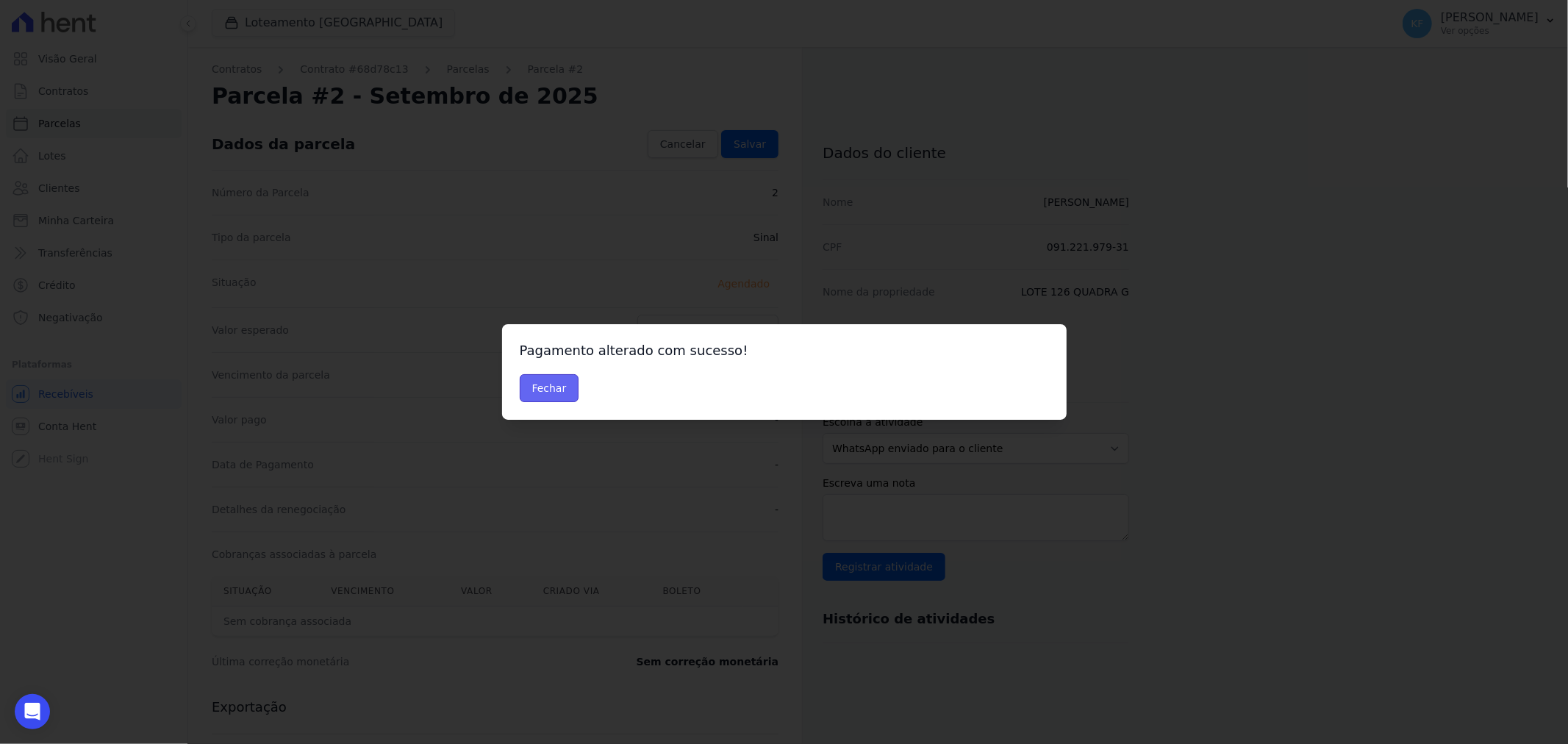
click at [552, 384] on button "Fechar" at bounding box center [550, 388] width 60 height 28
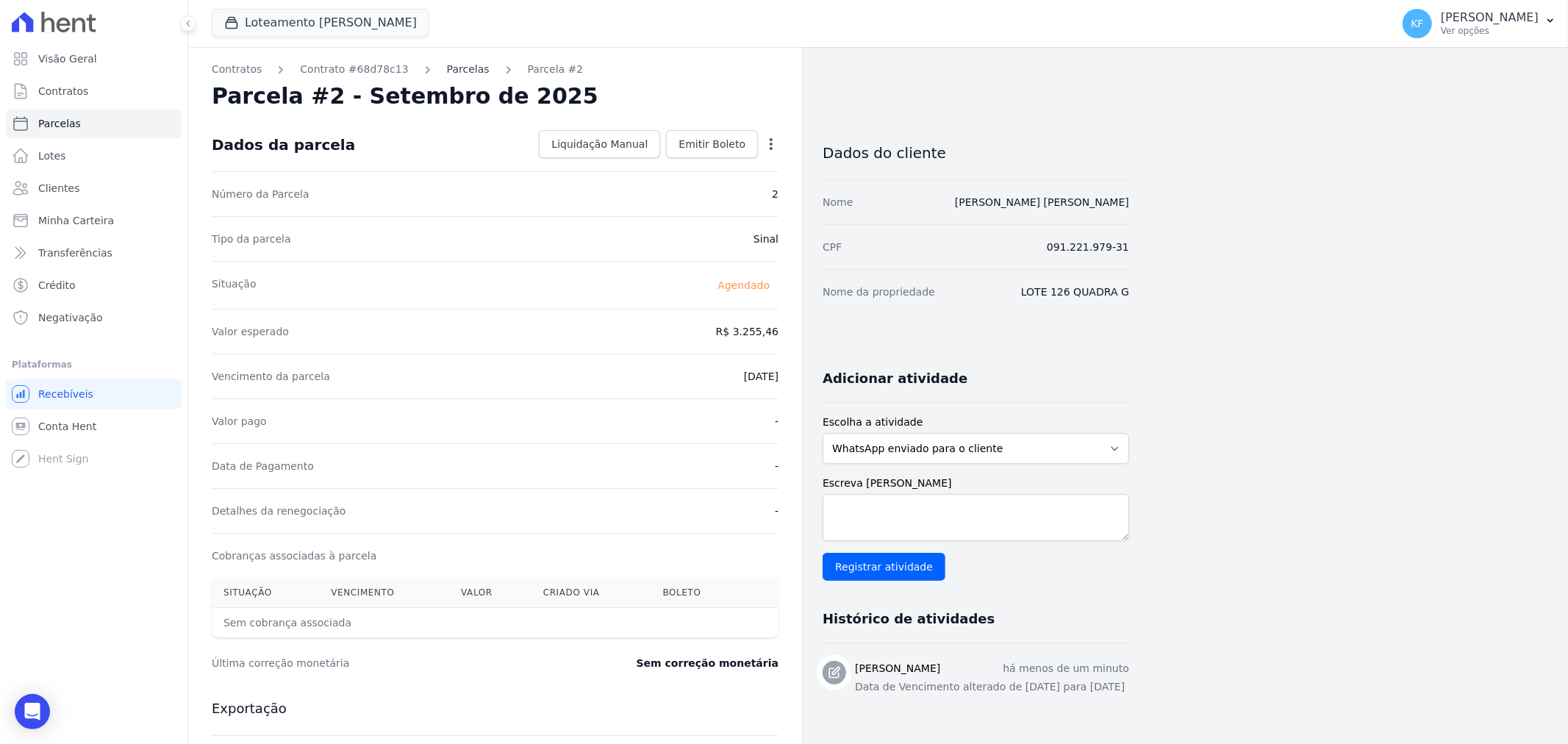
click at [447, 74] on link "Parcelas" at bounding box center [468, 70] width 42 height 16
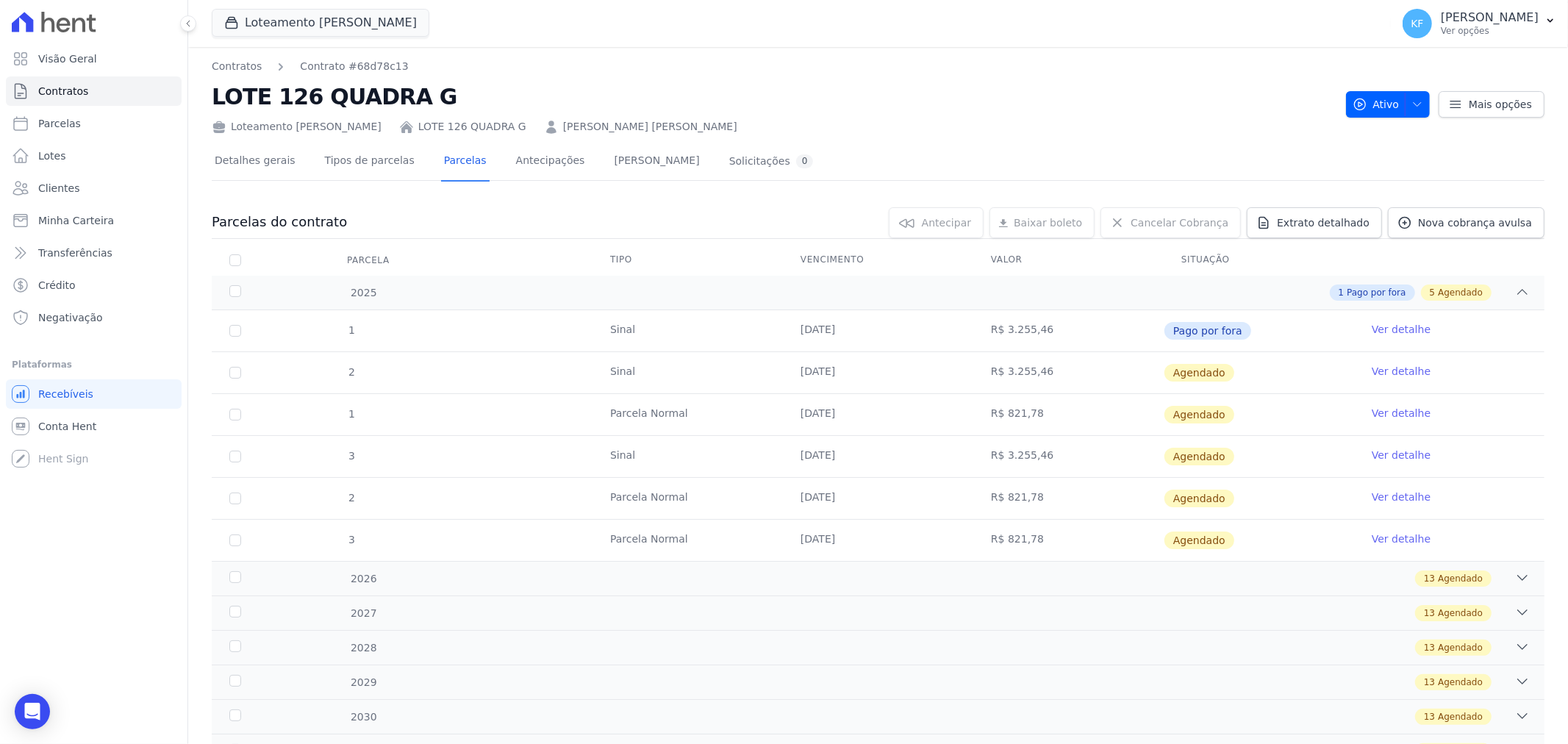
click at [1372, 454] on link "Ver detalhe" at bounding box center [1401, 454] width 59 height 15
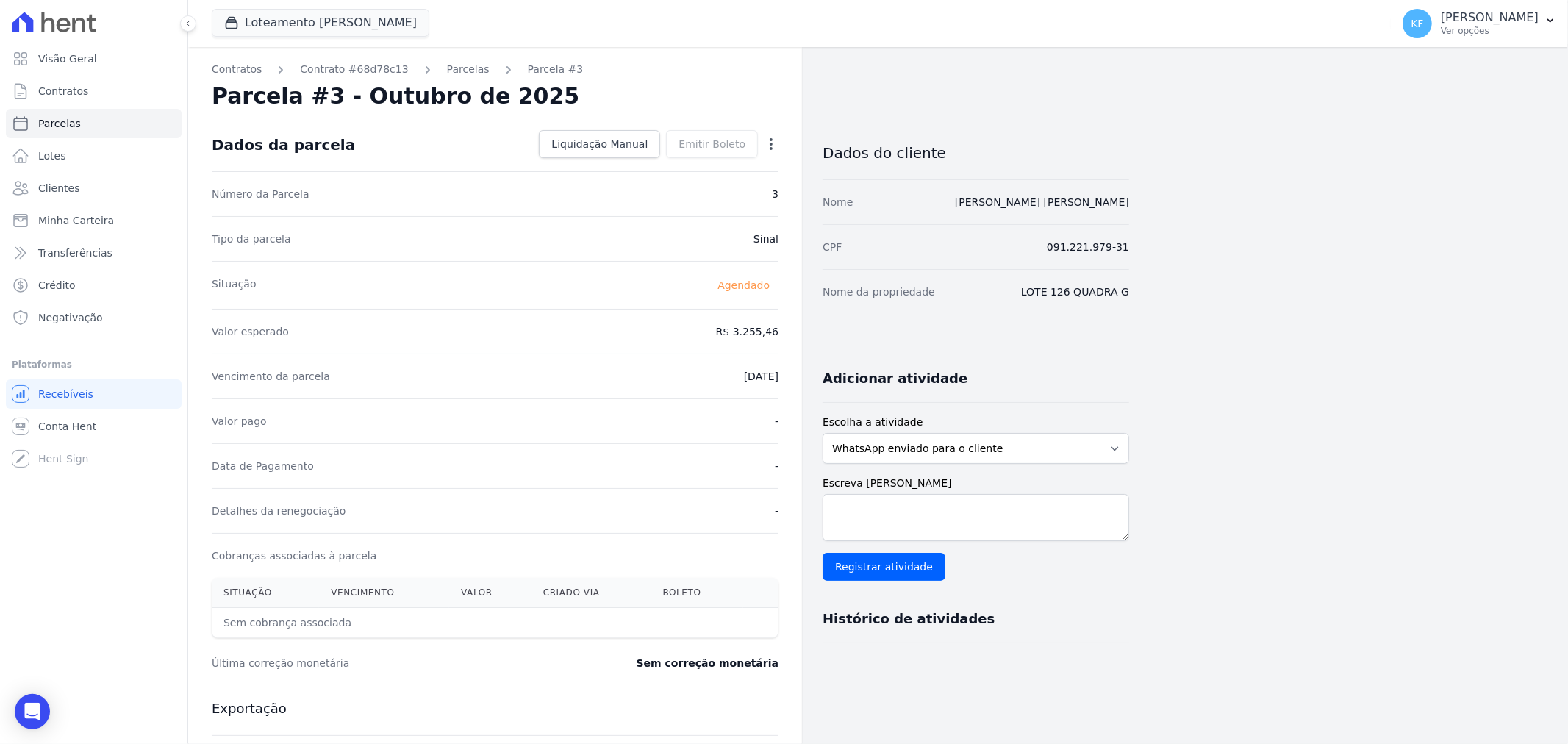
click at [766, 144] on icon "button" at bounding box center [771, 144] width 15 height 15
click at [692, 159] on link "Alterar" at bounding box center [707, 164] width 130 height 27
click at [761, 382] on input "2025-10-15" at bounding box center [721, 374] width 116 height 31
click at [763, 376] on input "2025-10-15" at bounding box center [721, 374] width 116 height 31
type input "2025-09-30"
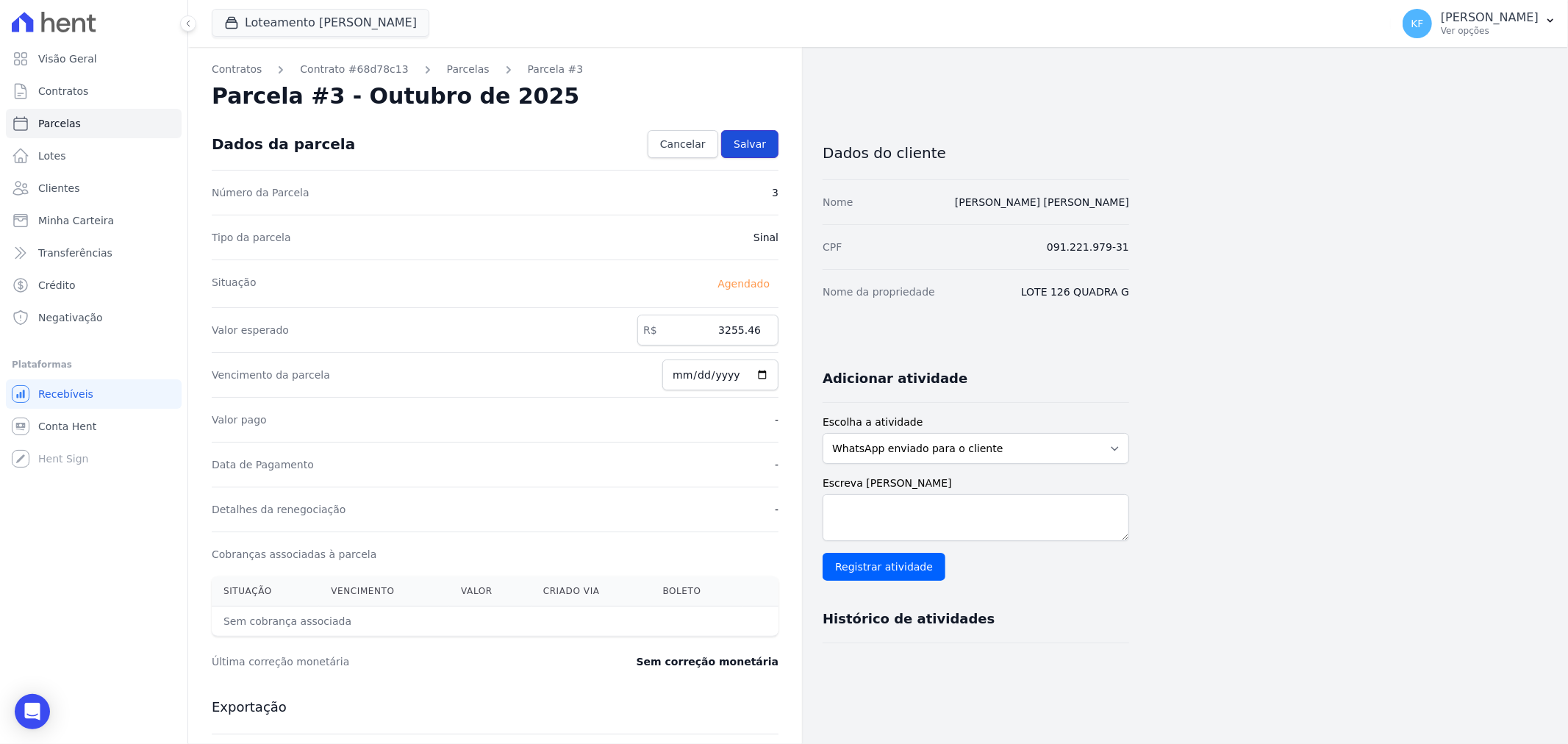
click at [759, 151] on link "Salvar" at bounding box center [750, 144] width 57 height 28
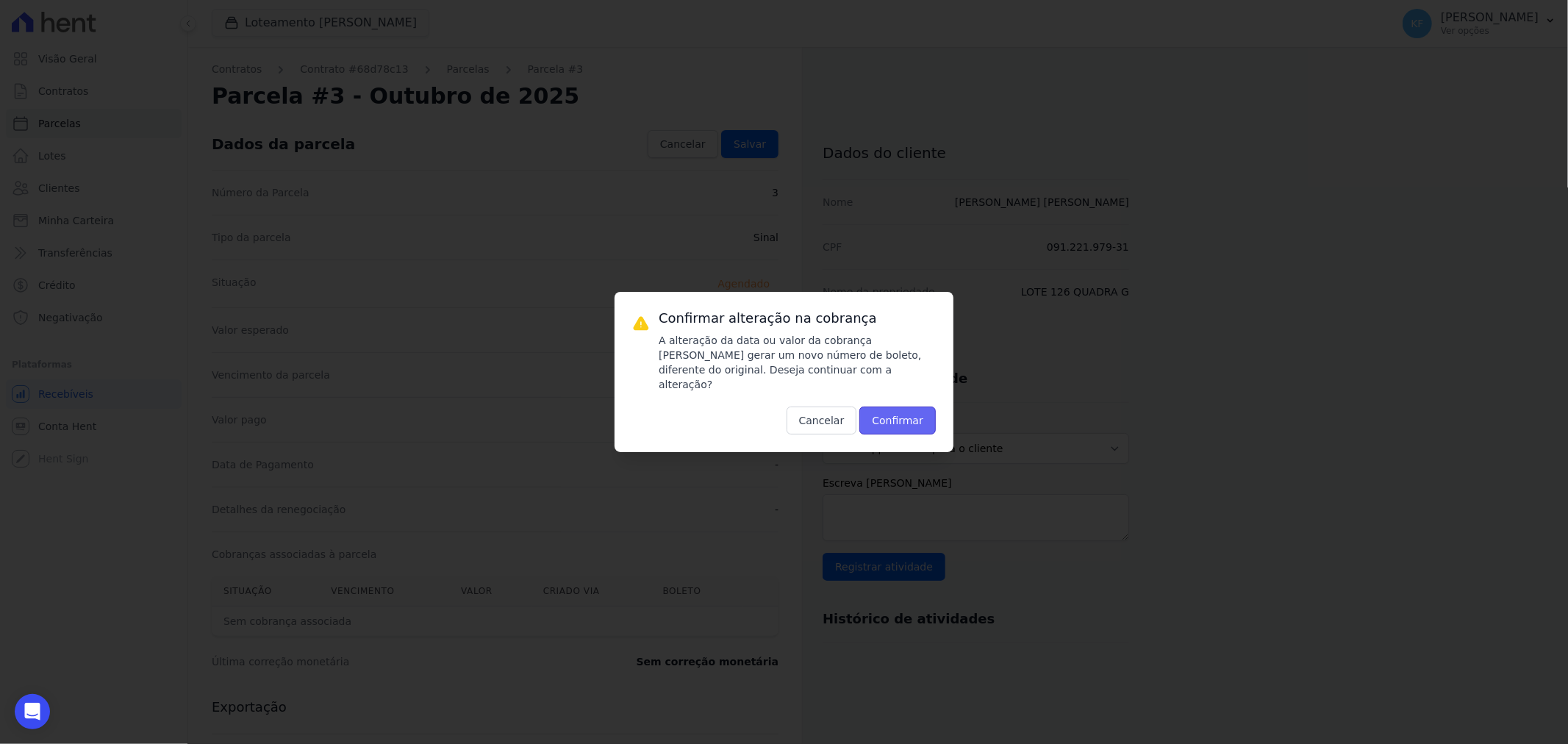
click at [927, 407] on button "Confirmar" at bounding box center [897, 421] width 76 height 28
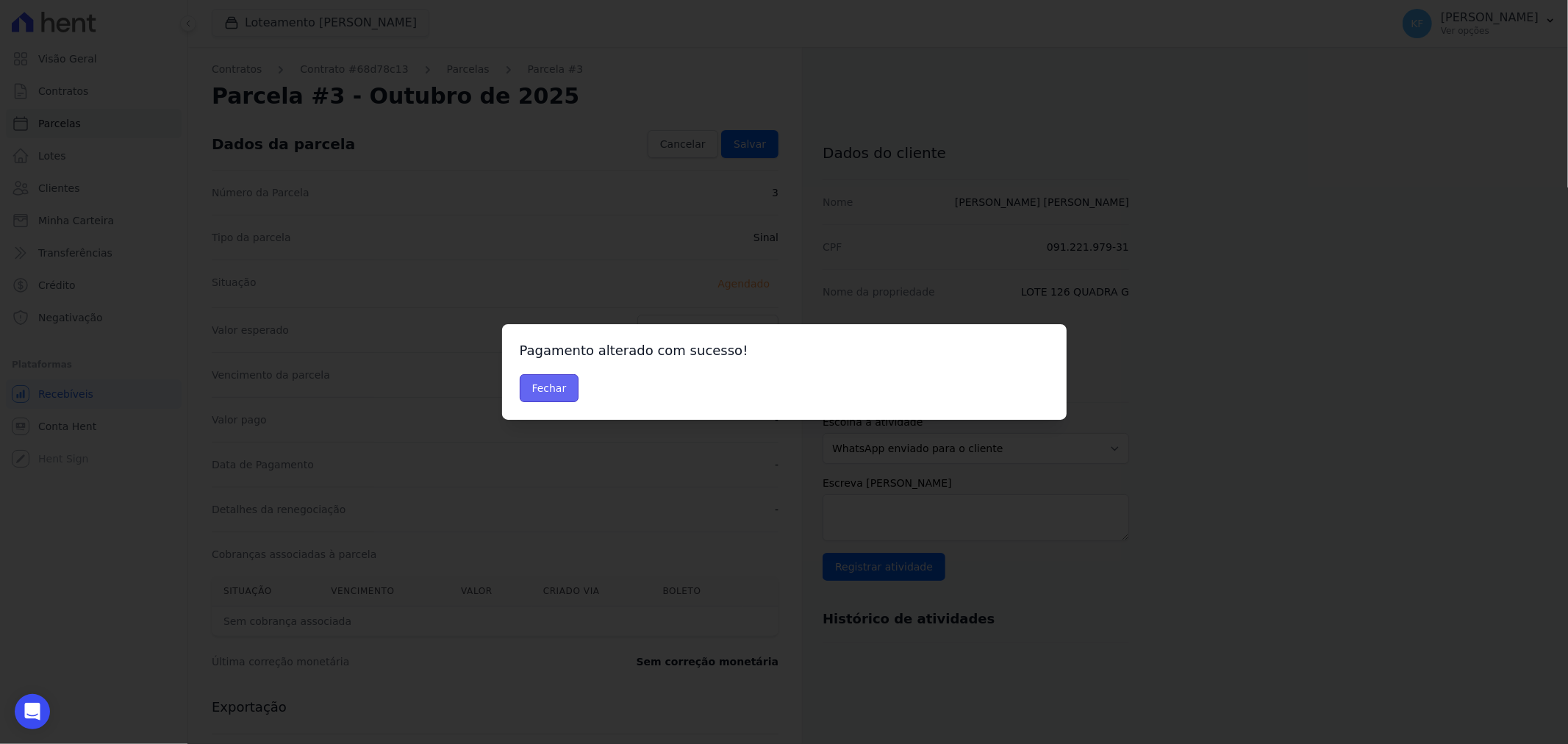
click at [566, 382] on button "Fechar" at bounding box center [550, 388] width 60 height 28
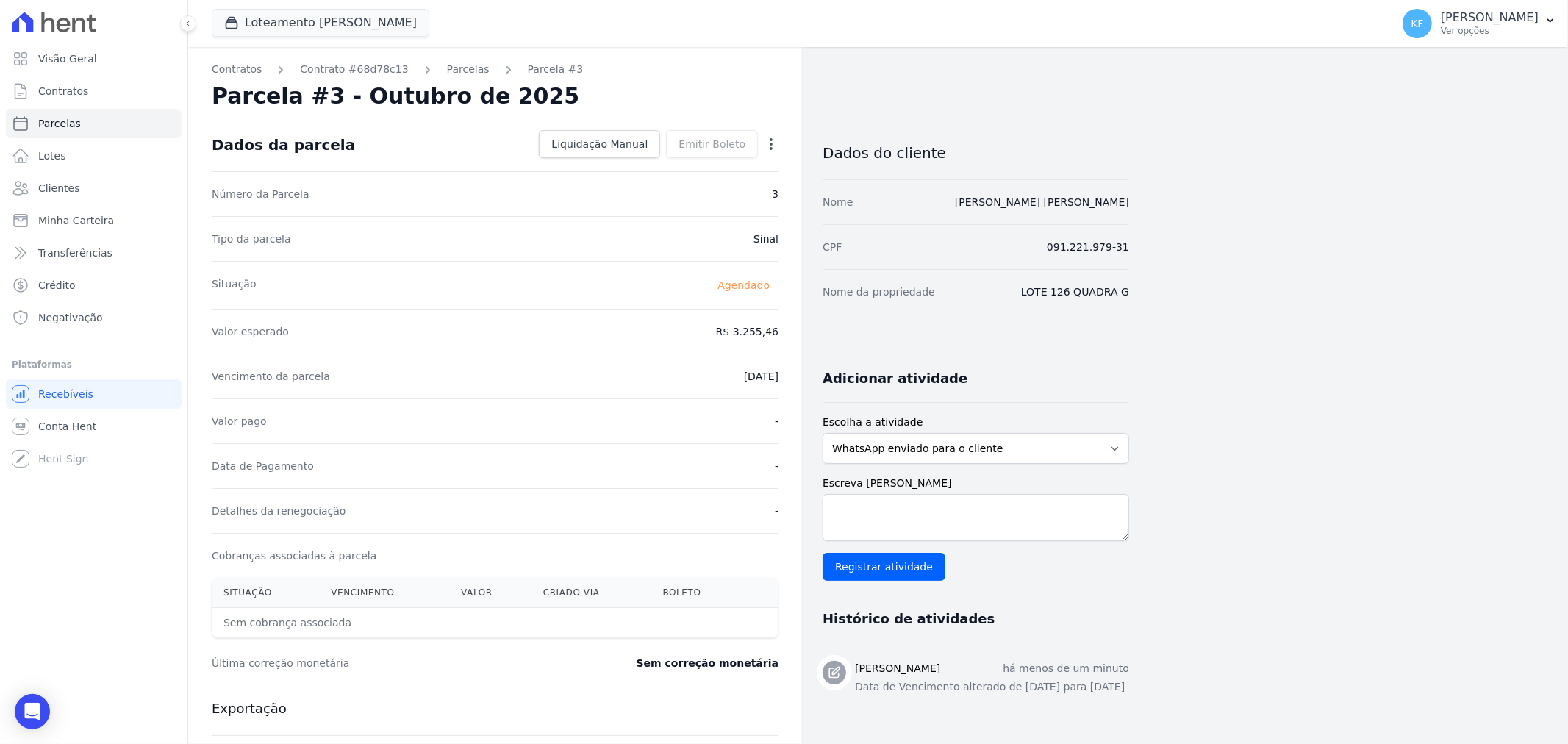
click at [458, 77] on div "Contratos Contrato #68d78c13 Parcelas Parcela #3 Parcela #3 - Outubro de 2025 D…" at bounding box center [495, 520] width 614 height 945
click at [452, 70] on link "Parcelas" at bounding box center [468, 70] width 42 height 16
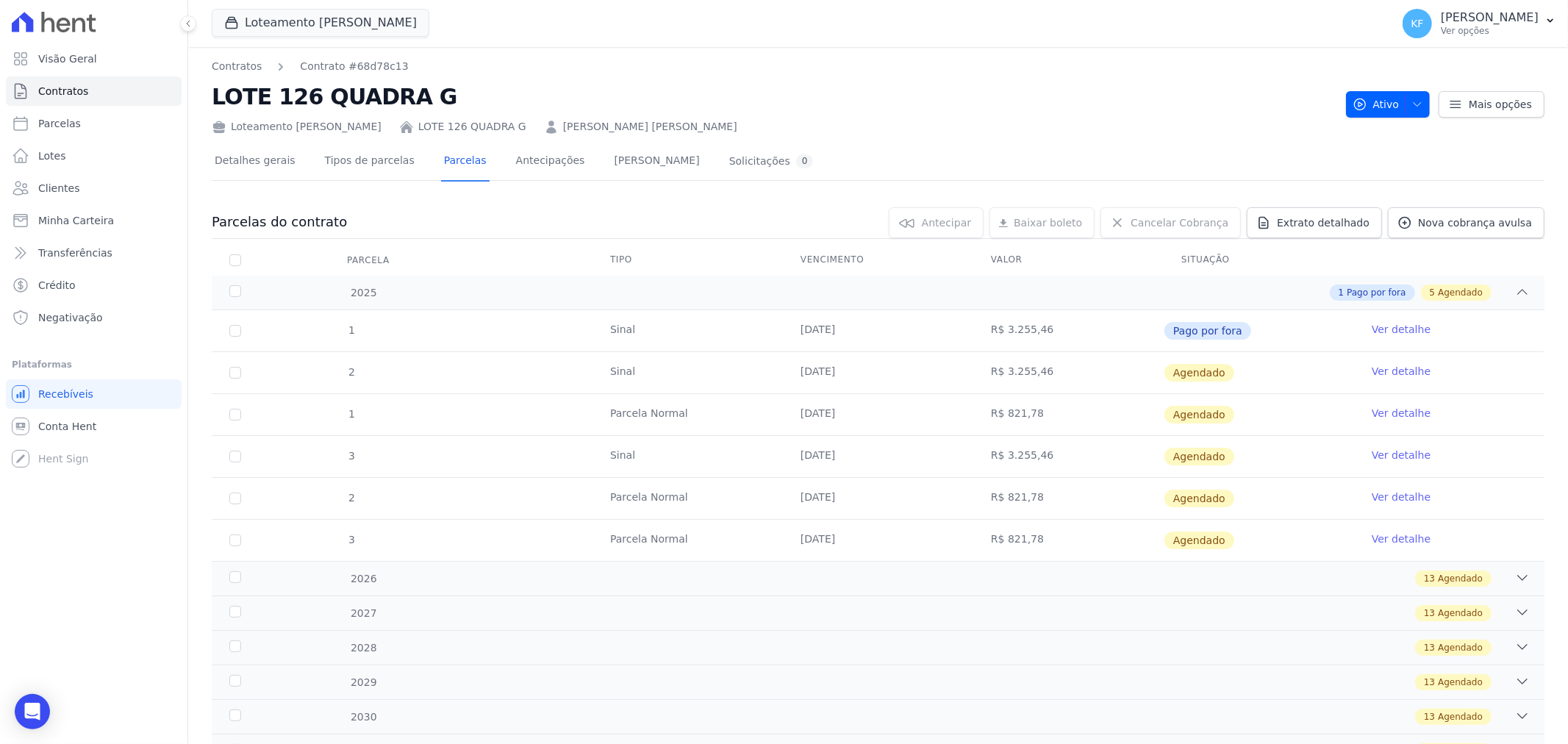
click at [1376, 329] on link "Ver detalhe" at bounding box center [1401, 329] width 59 height 15
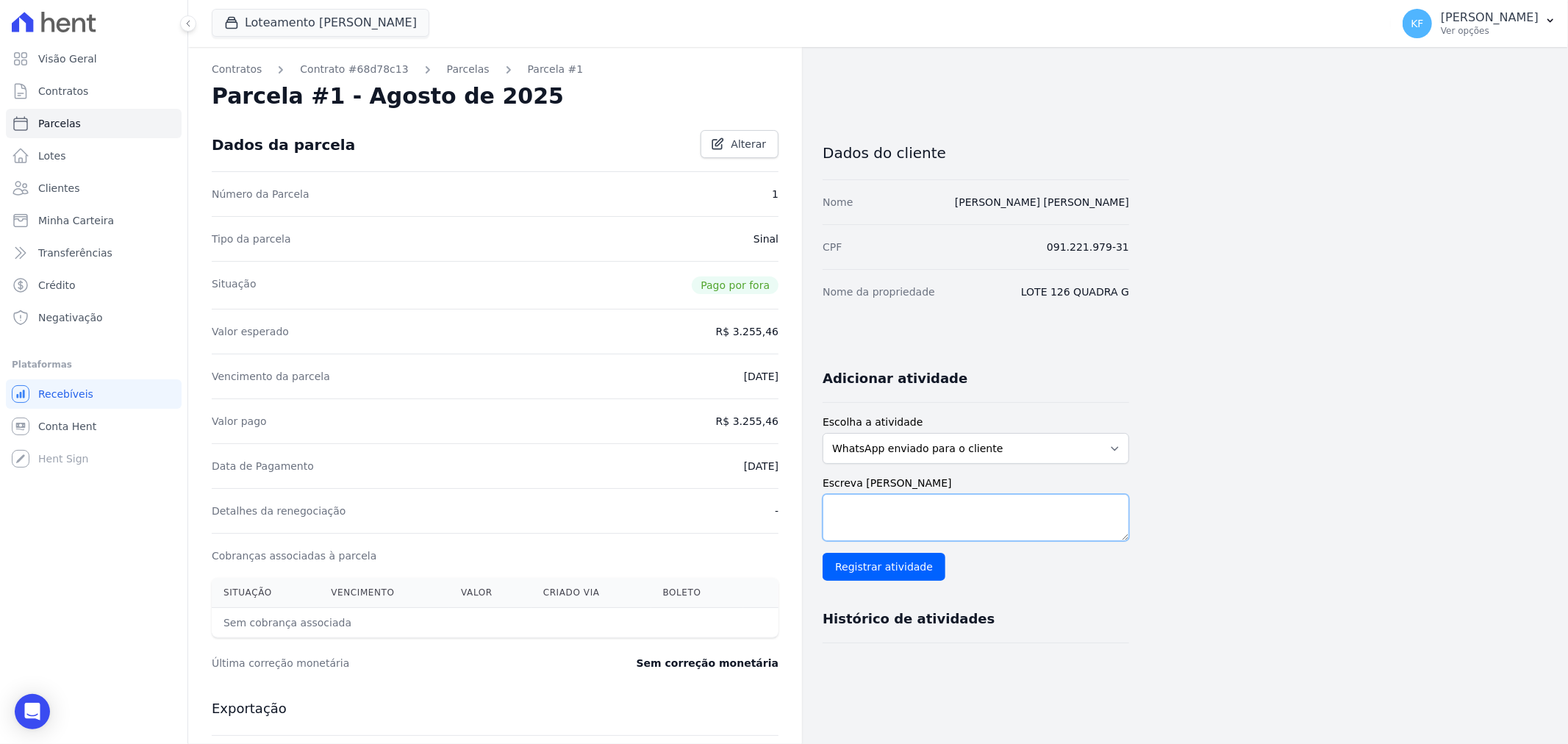
click at [890, 531] on textarea "Escreva uma nota" at bounding box center [976, 517] width 306 height 47
type textarea "P"
type textarea "e"
click at [48, 120] on span "Parcelas" at bounding box center [60, 123] width 42 height 15
select select
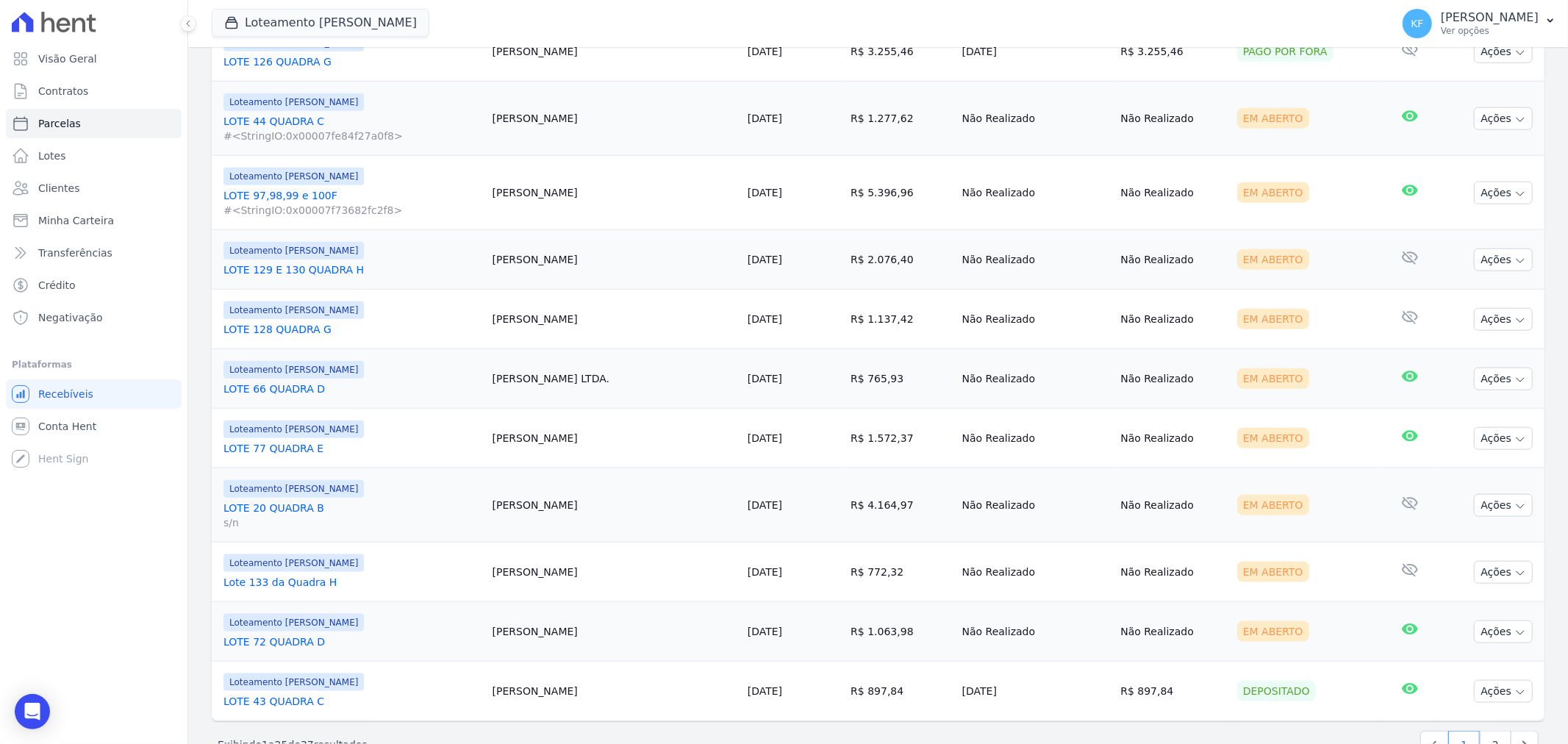
scroll to position [1315, 0]
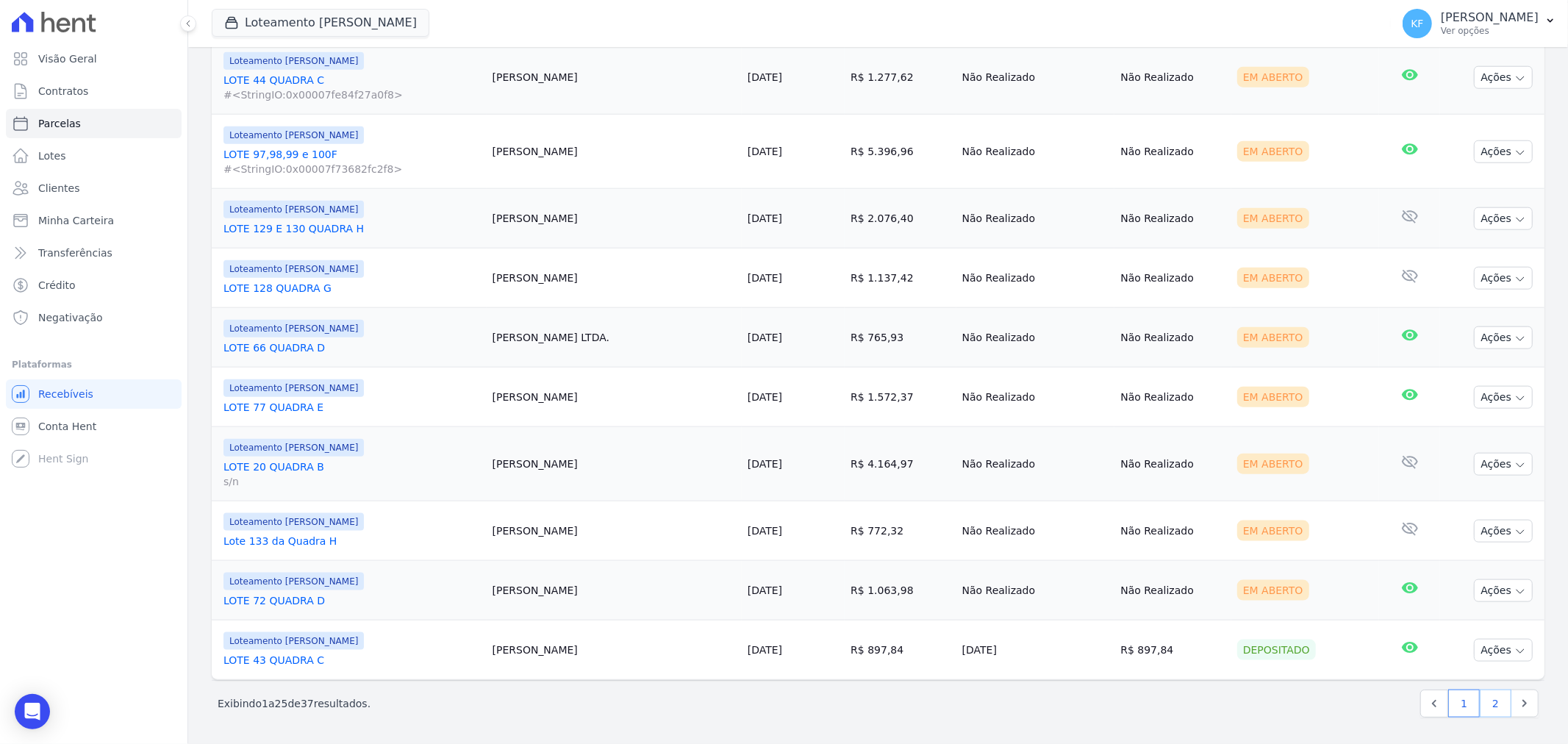
click at [1481, 701] on link "2" at bounding box center [1496, 703] width 31 height 28
select select
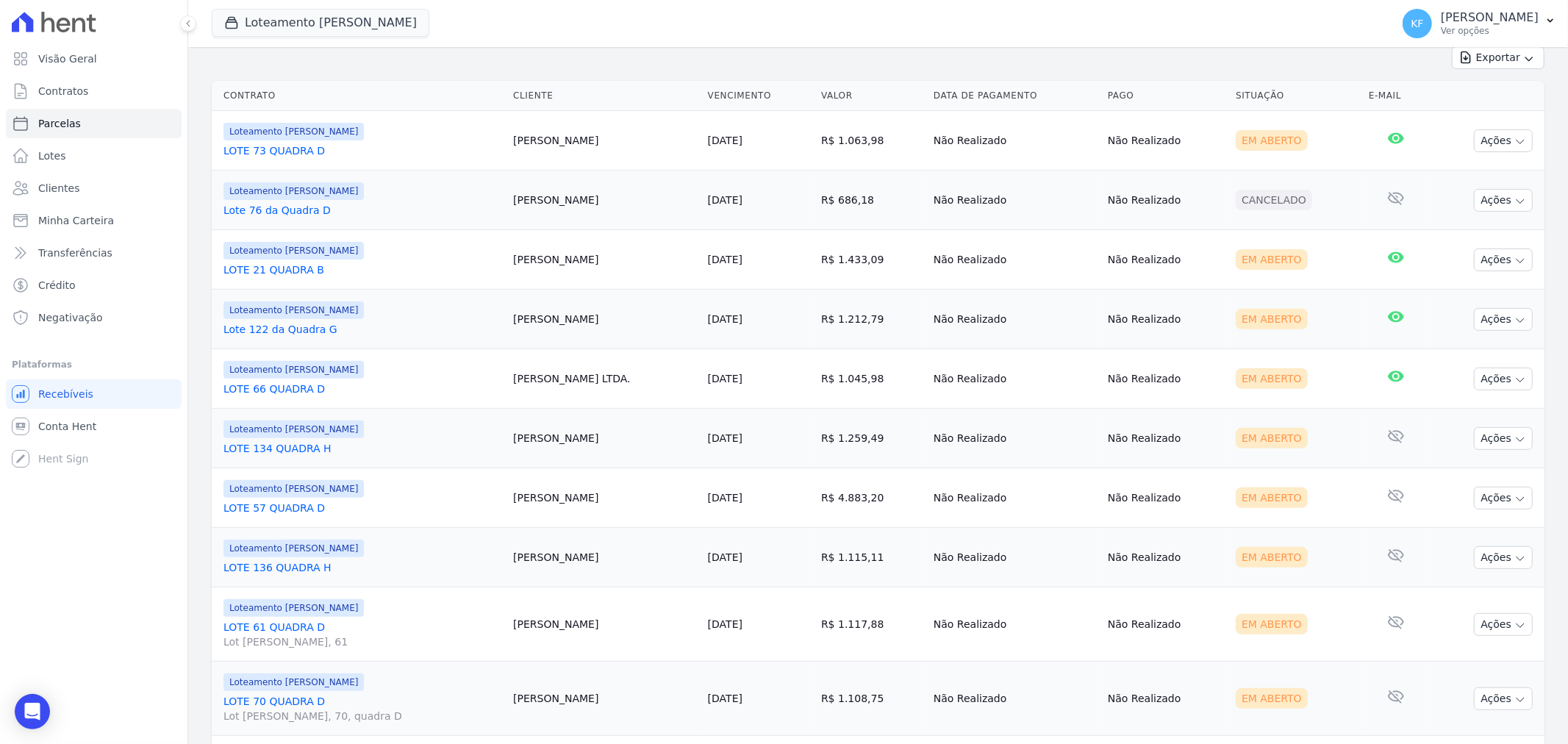
scroll to position [502, 0]
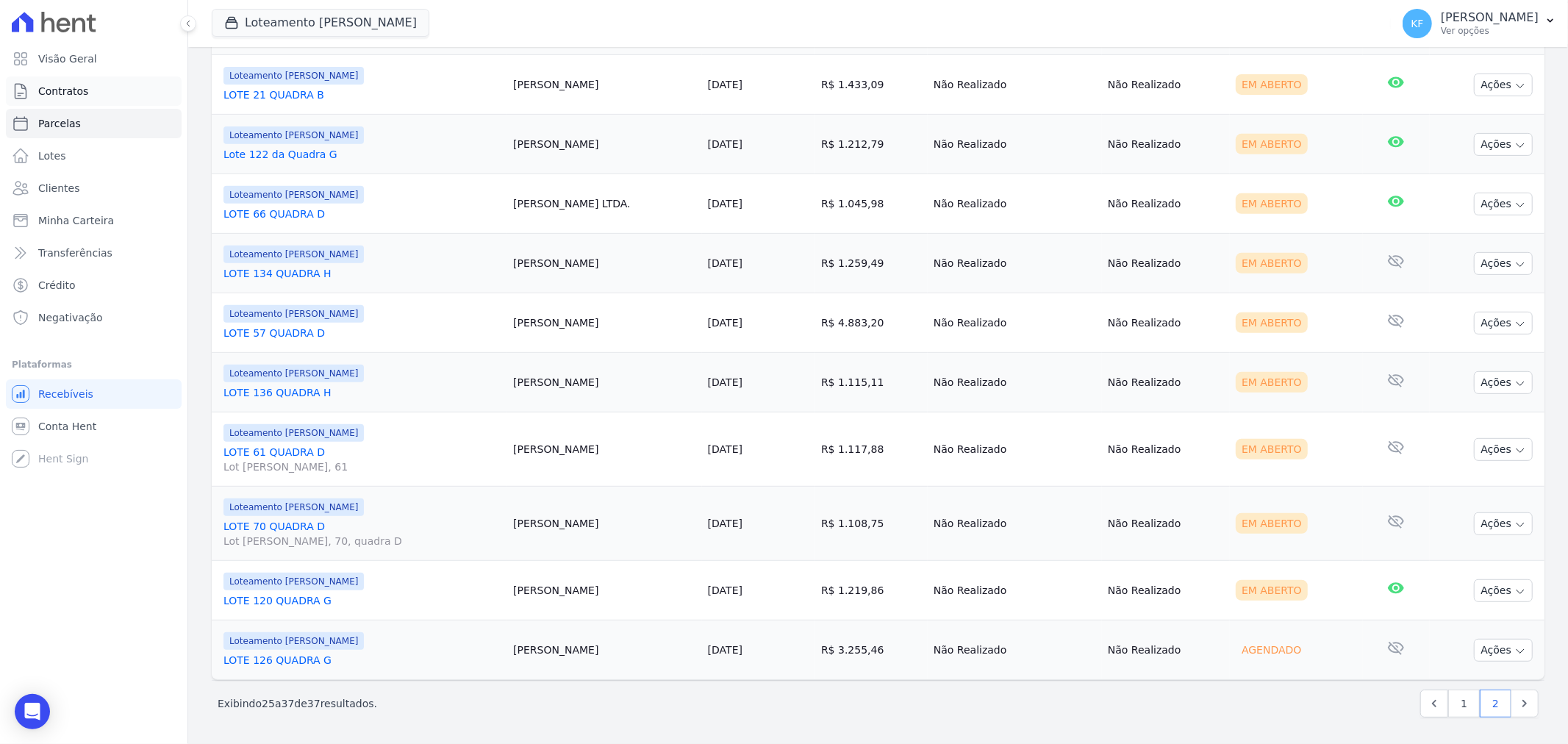
click at [63, 91] on span "Contratos" at bounding box center [64, 91] width 50 height 15
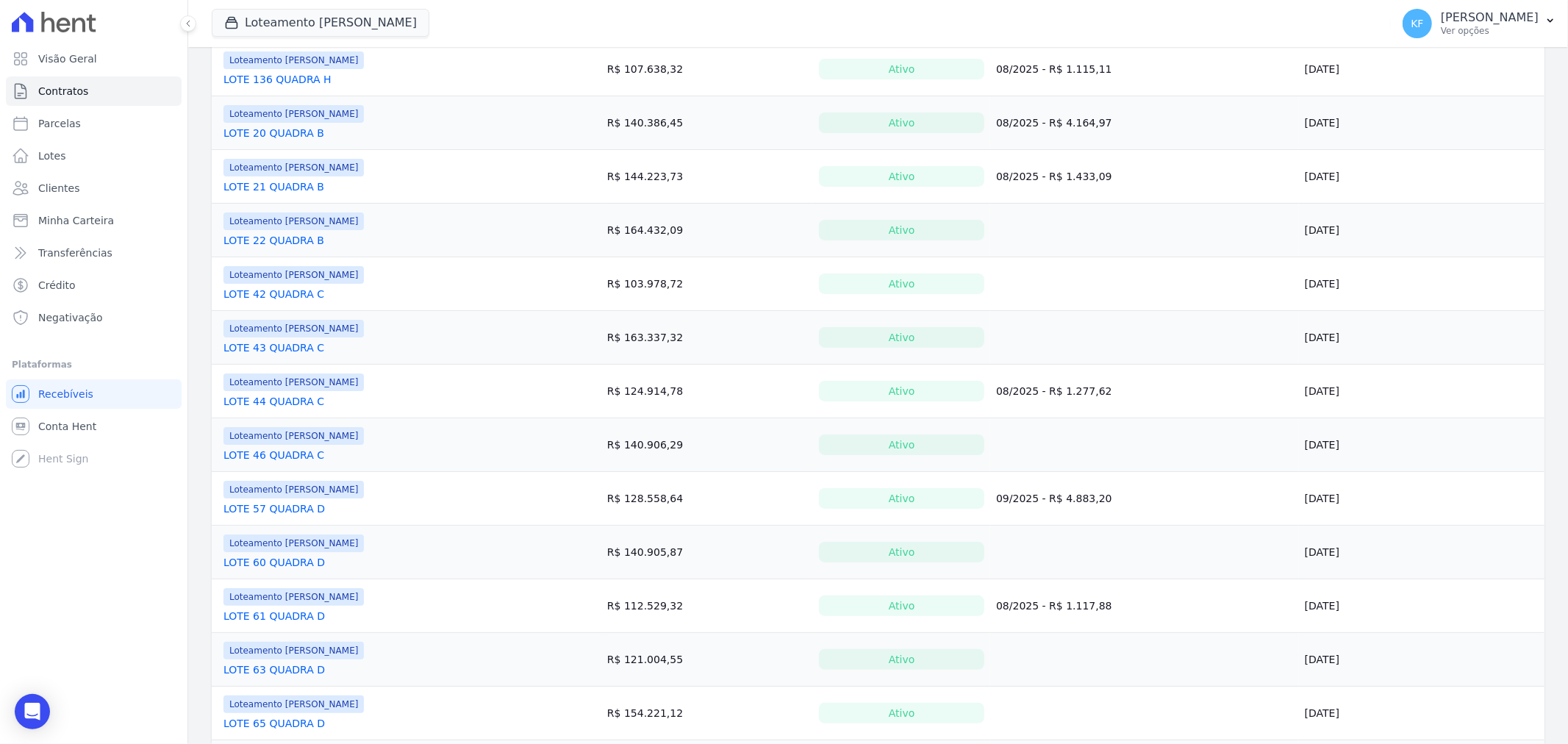
scroll to position [898, 0]
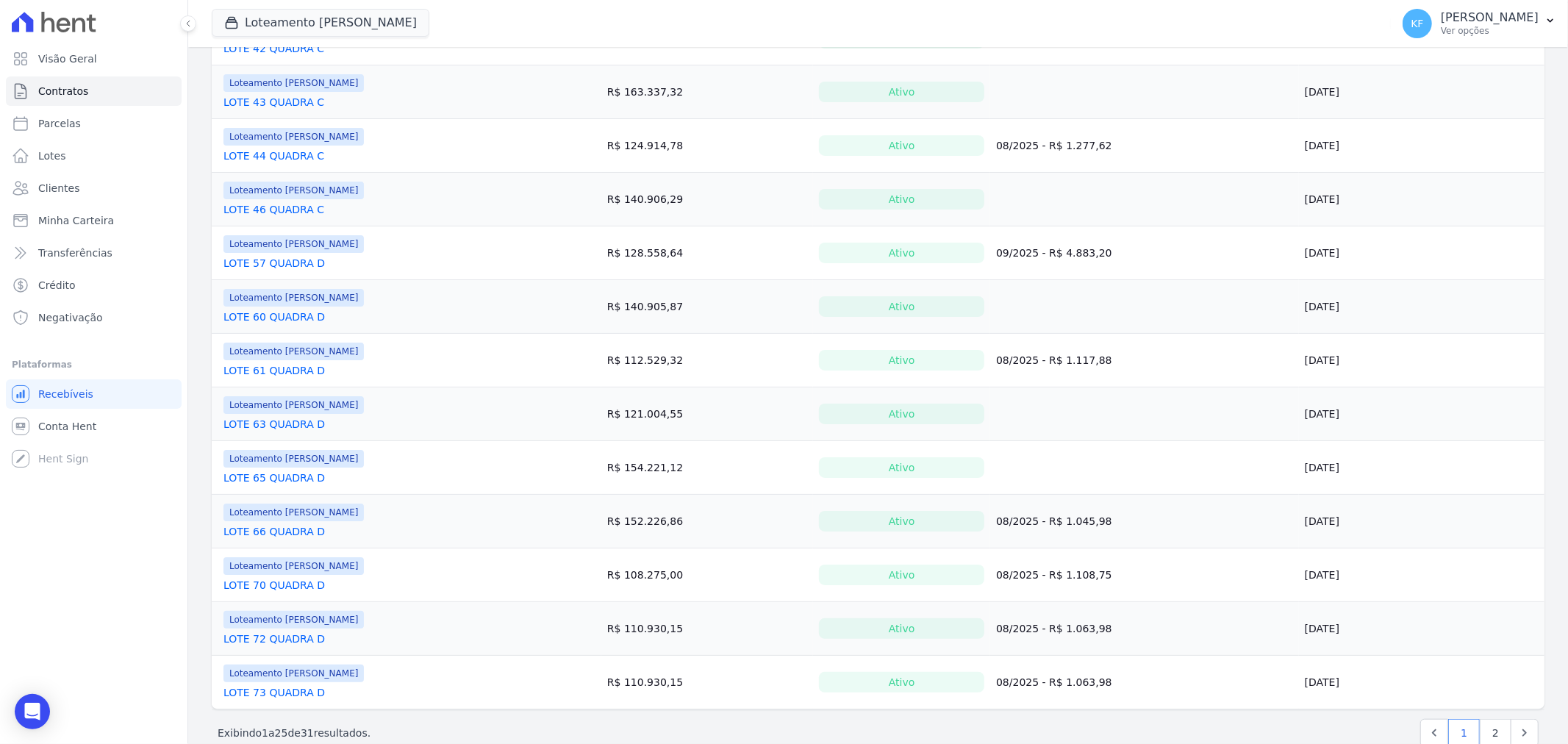
click at [271, 319] on link "LOTE 60 QUADRA D" at bounding box center [274, 316] width 101 height 15
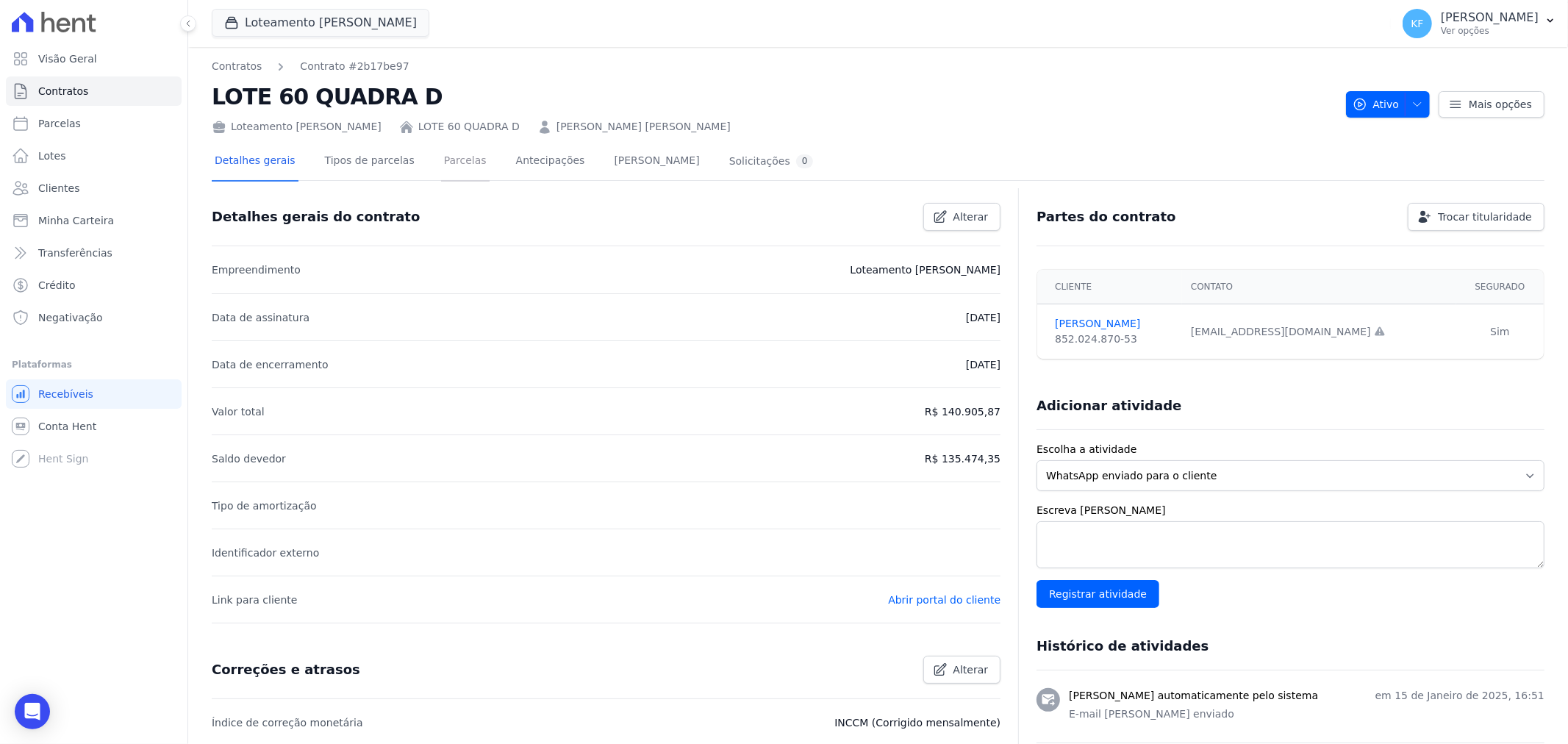
click at [441, 166] on link "Parcelas" at bounding box center [466, 162] width 49 height 39
